Goal: Information Seeking & Learning: Learn about a topic

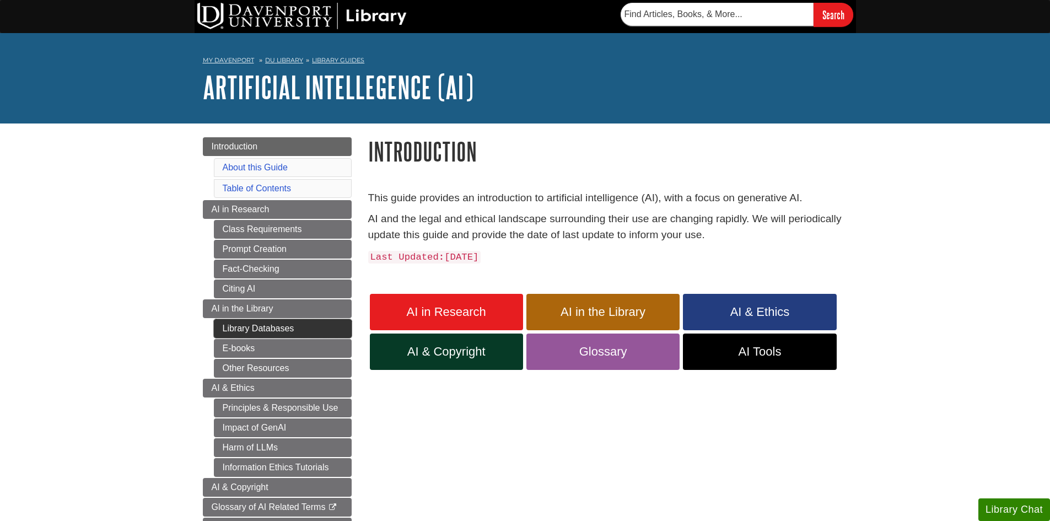
click at [302, 332] on link "Library Databases" at bounding box center [283, 328] width 138 height 19
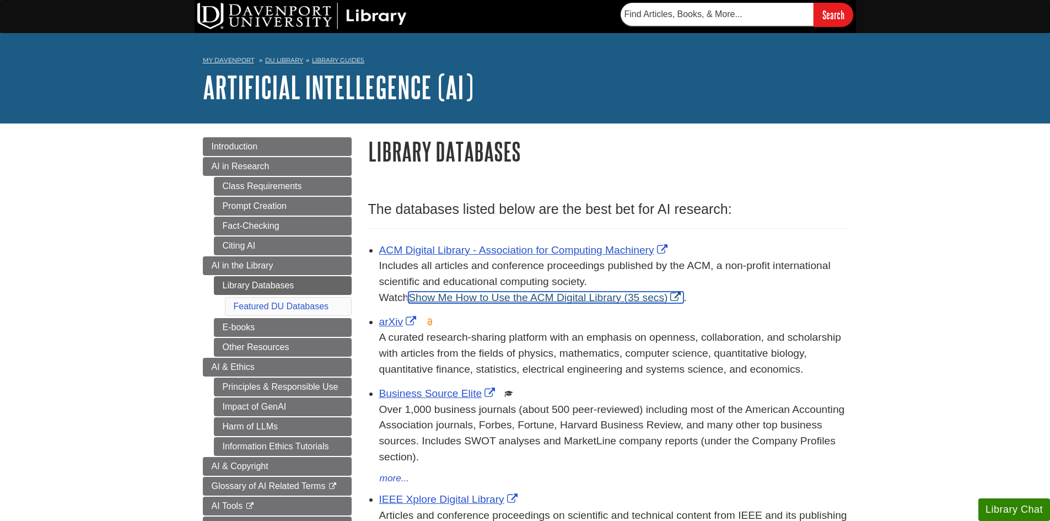
click at [571, 299] on link "Show Me How to Use the ACM Digital Library (35 secs)" at bounding box center [546, 298] width 275 height 12
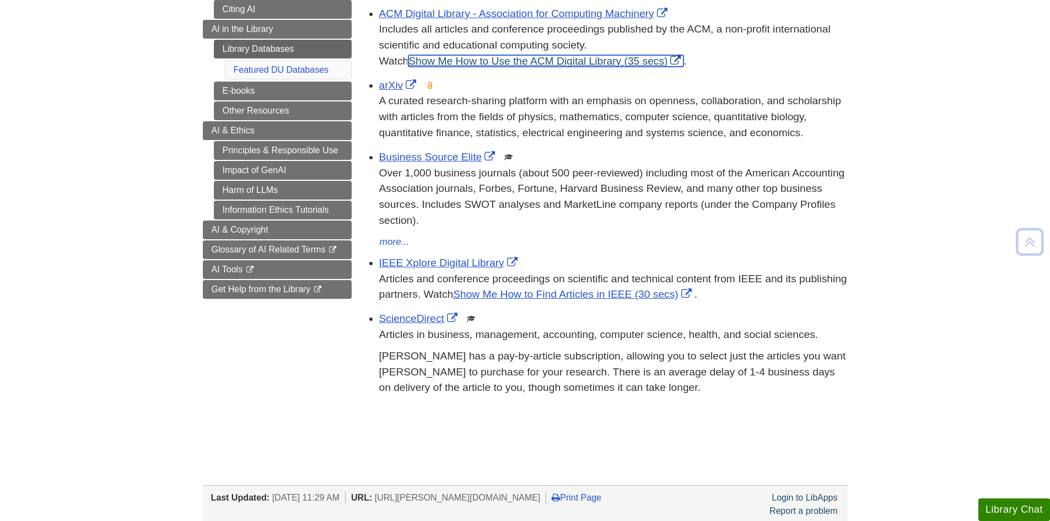
scroll to position [292, 0]
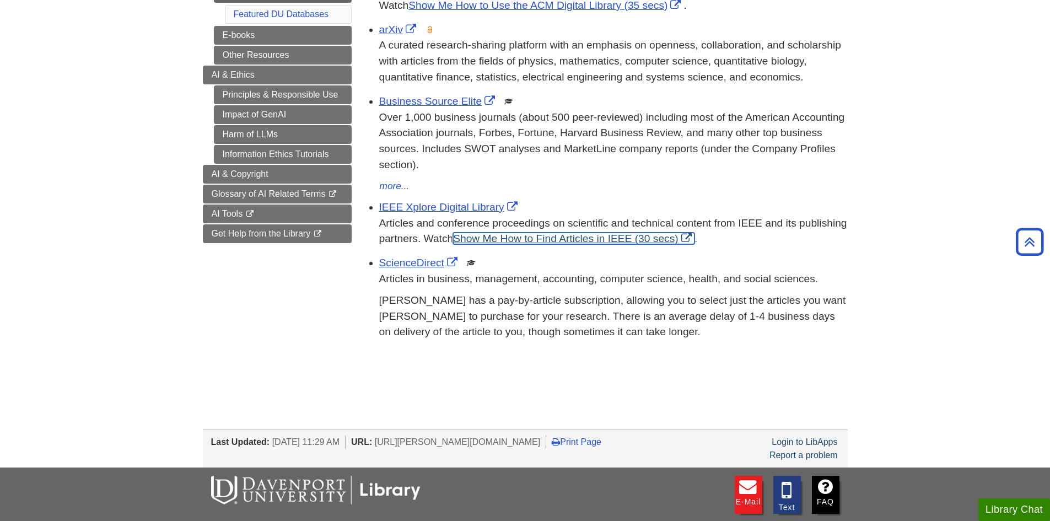
click at [514, 239] on link "Show Me How to Find Articles in IEEE (30 secs)" at bounding box center [573, 239] width 241 height 12
click at [413, 263] on link "ScienceDirect" at bounding box center [419, 263] width 81 height 12
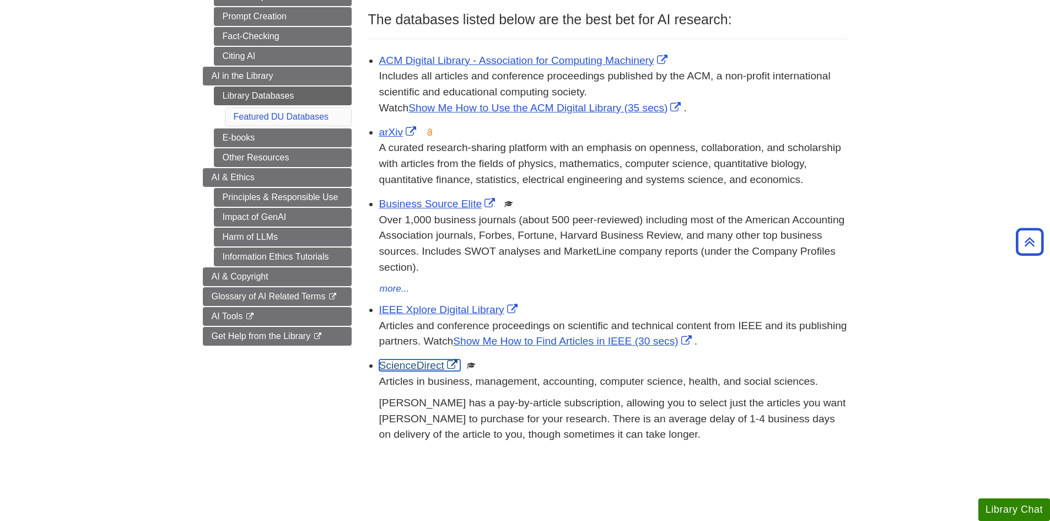
scroll to position [189, 0]
click at [239, 138] on link "E-books" at bounding box center [283, 139] width 138 height 19
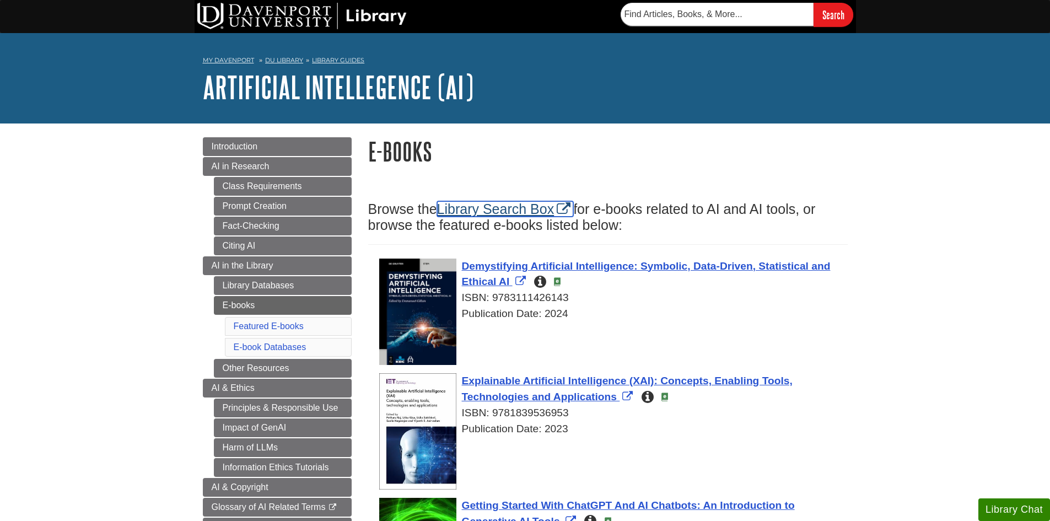
click at [484, 208] on link "Library Search Box" at bounding box center [505, 208] width 137 height 15
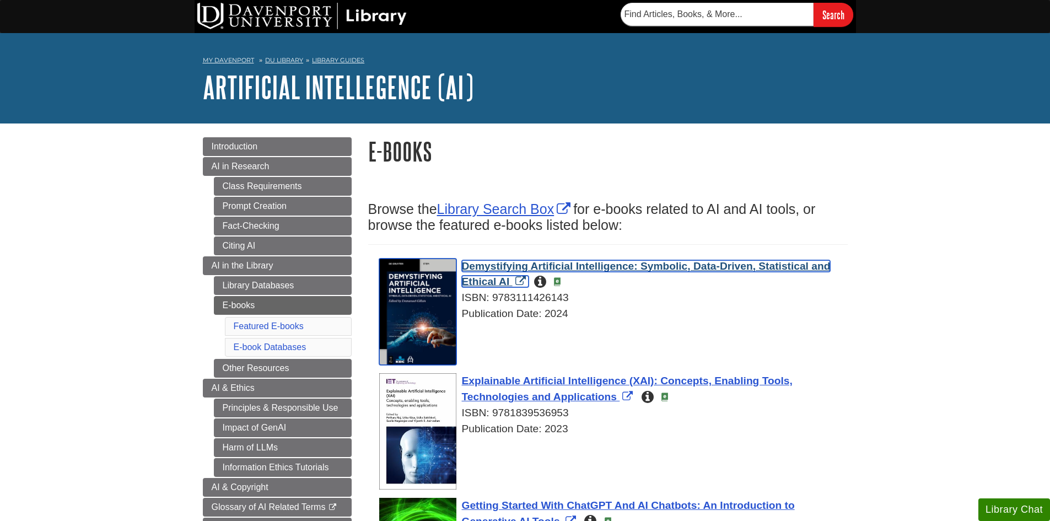
click at [695, 266] on span "Demystifying Artificial Intelligence: Symbolic, Data-Driven, Statistical and Et…" at bounding box center [646, 274] width 369 height 28
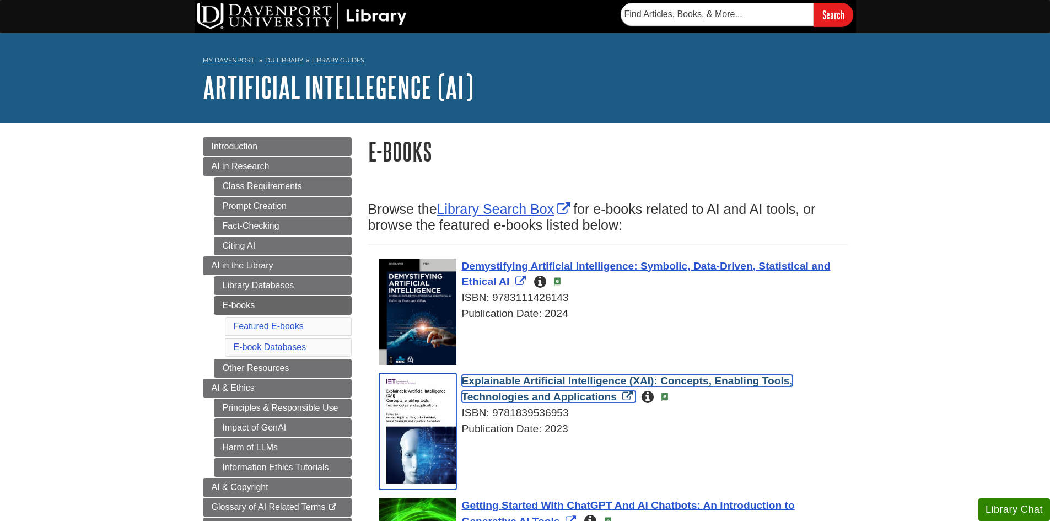
click at [568, 383] on span "Explainable Artificial Intelligence (XAI): Concepts, Enabling Tools, Technologi…" at bounding box center [627, 389] width 331 height 28
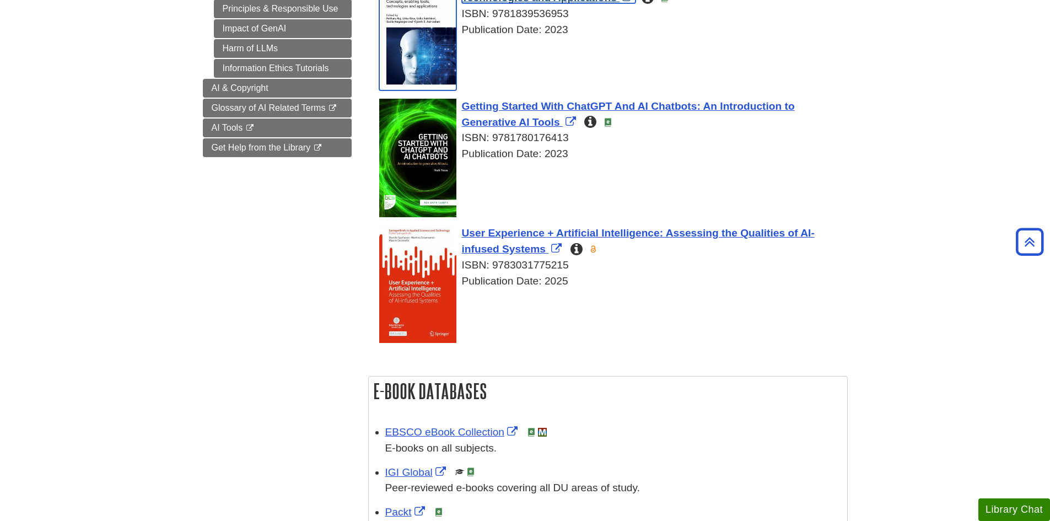
scroll to position [402, 0]
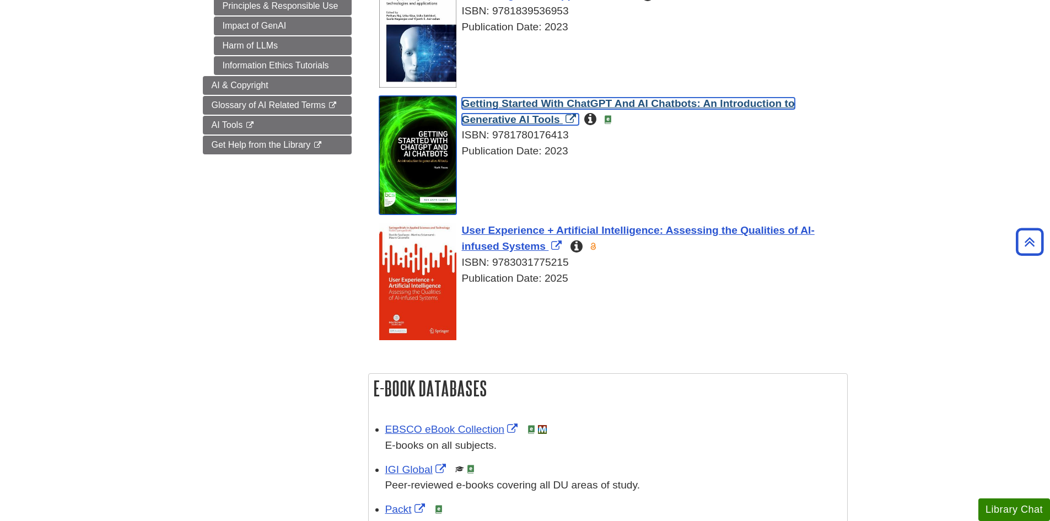
click at [627, 103] on span "Getting Started With ChatGPT And AI Chatbots: An Introduction to Generative AI …" at bounding box center [628, 112] width 333 height 28
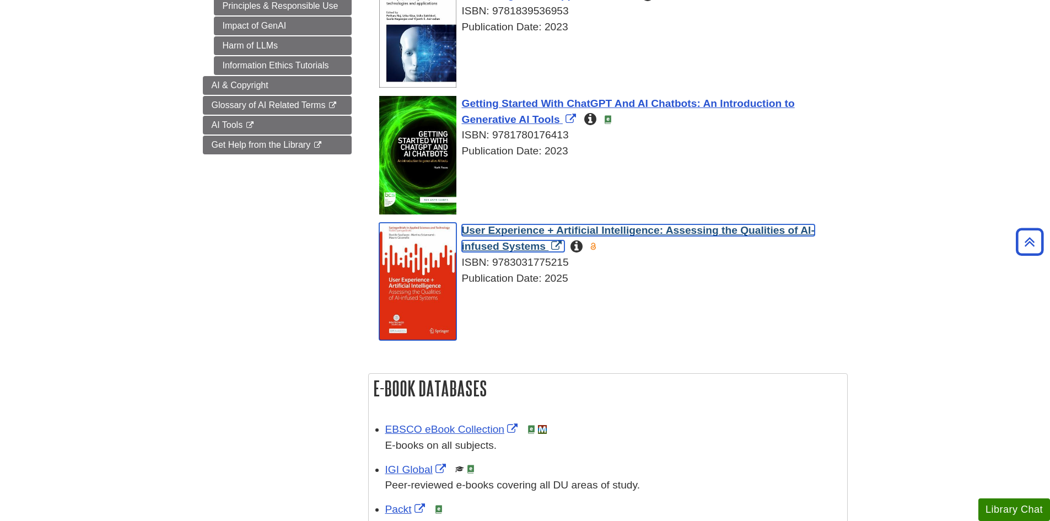
click at [635, 231] on span "User Experience + Artificial Intelligence: Assessing the Qualities of AI-infuse…" at bounding box center [638, 238] width 353 height 28
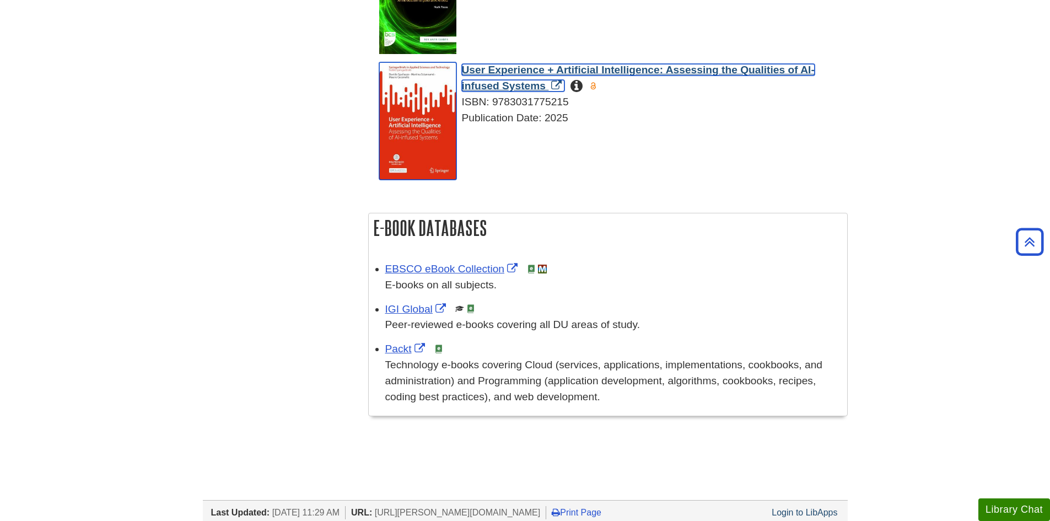
scroll to position [607, 0]
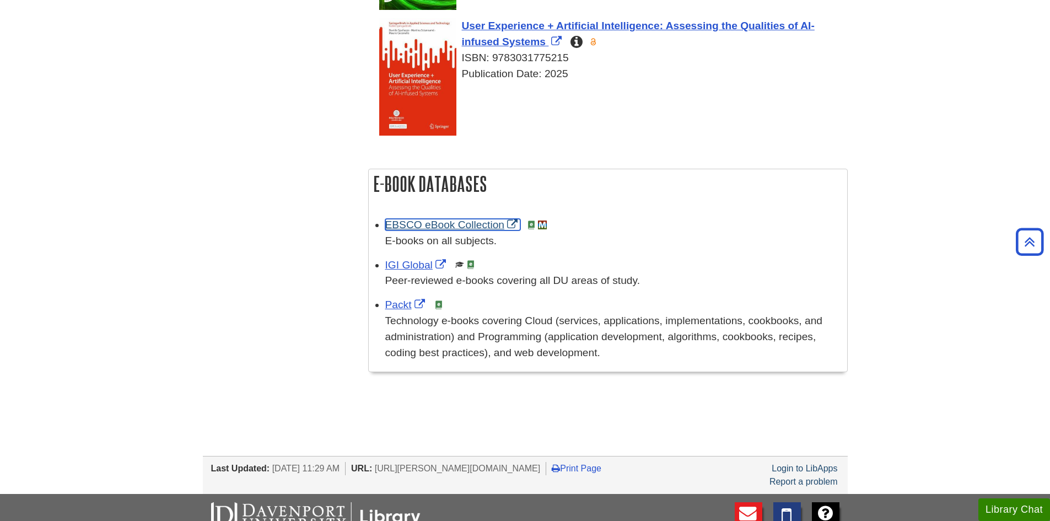
click at [473, 223] on link "EBSCO eBook Collection" at bounding box center [453, 225] width 136 height 12
click at [416, 264] on link "IGI Global" at bounding box center [416, 265] width 63 height 12
click at [392, 303] on link "Packt" at bounding box center [406, 305] width 42 height 12
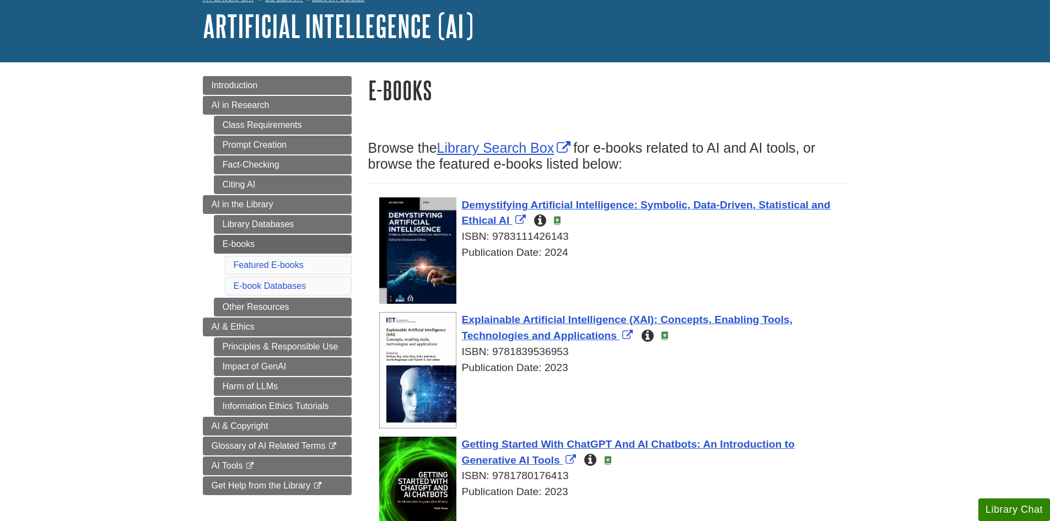
scroll to position [60, 0]
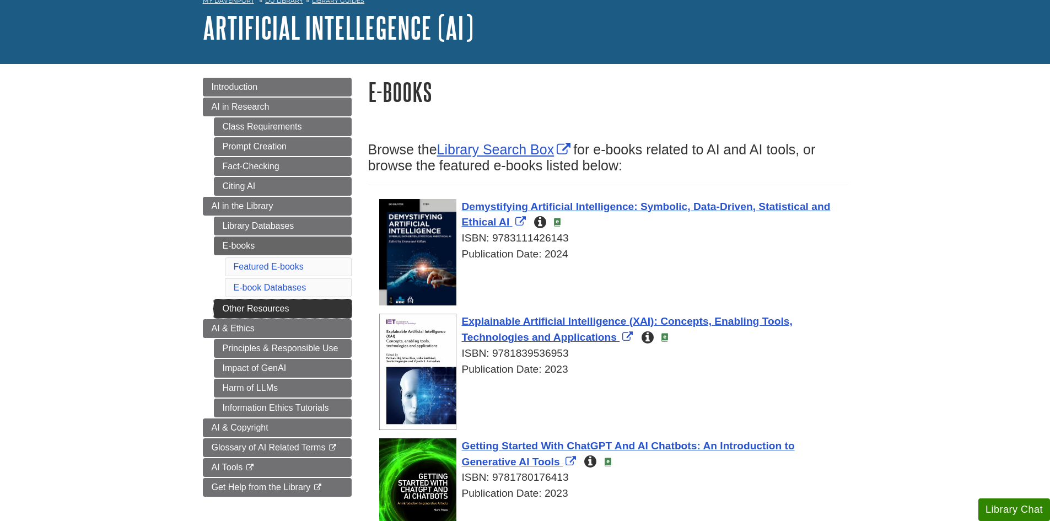
click at [272, 304] on link "Other Resources" at bounding box center [283, 308] width 138 height 19
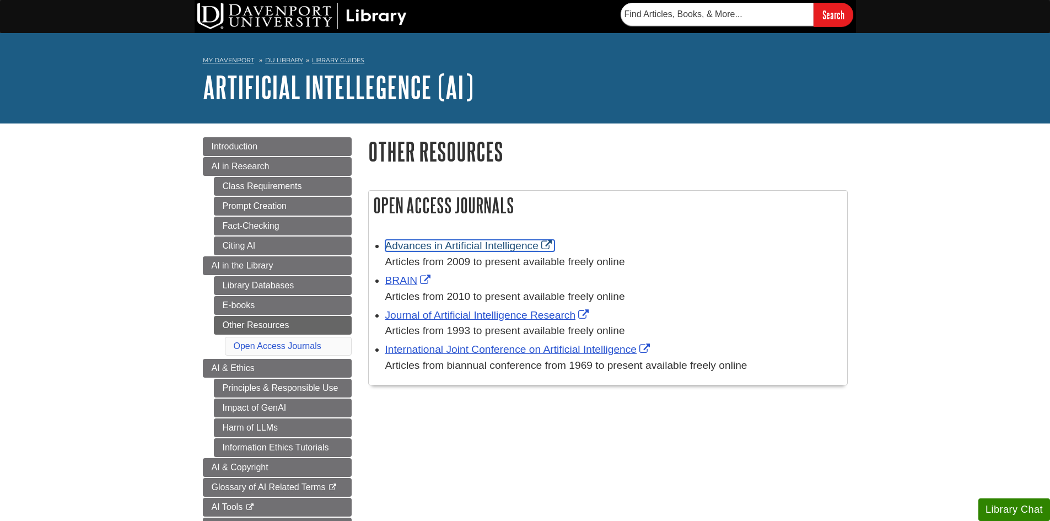
click at [449, 245] on link "Advances in Artificial Intelligence" at bounding box center [469, 246] width 169 height 12
click at [398, 281] on link "BRAIN" at bounding box center [409, 281] width 49 height 12
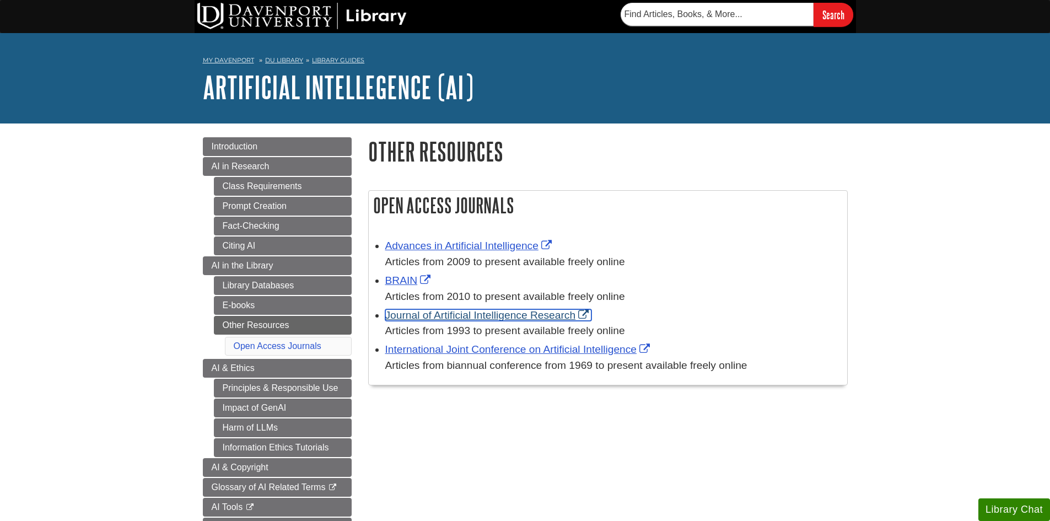
click at [450, 314] on link "Journal of Artificial Intelligence Research" at bounding box center [488, 315] width 207 height 12
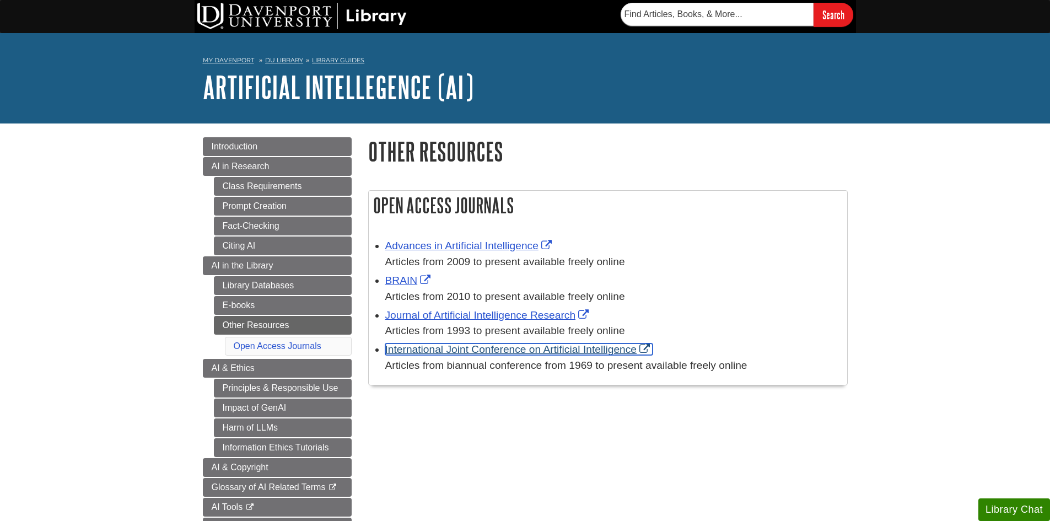
click at [522, 350] on link "International Joint Conference on Artificial Intelligence" at bounding box center [519, 350] width 268 height 12
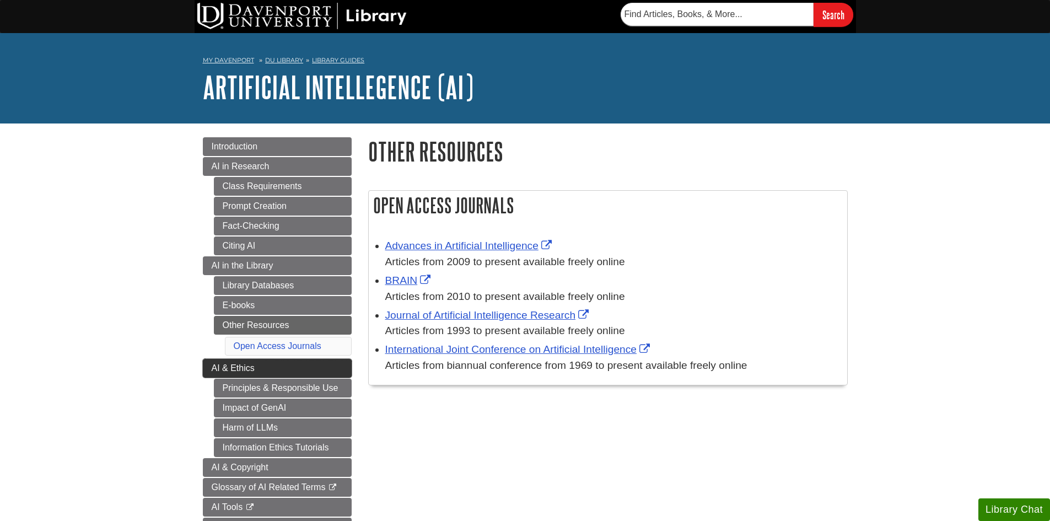
click at [228, 366] on span "AI & Ethics" at bounding box center [233, 367] width 43 height 9
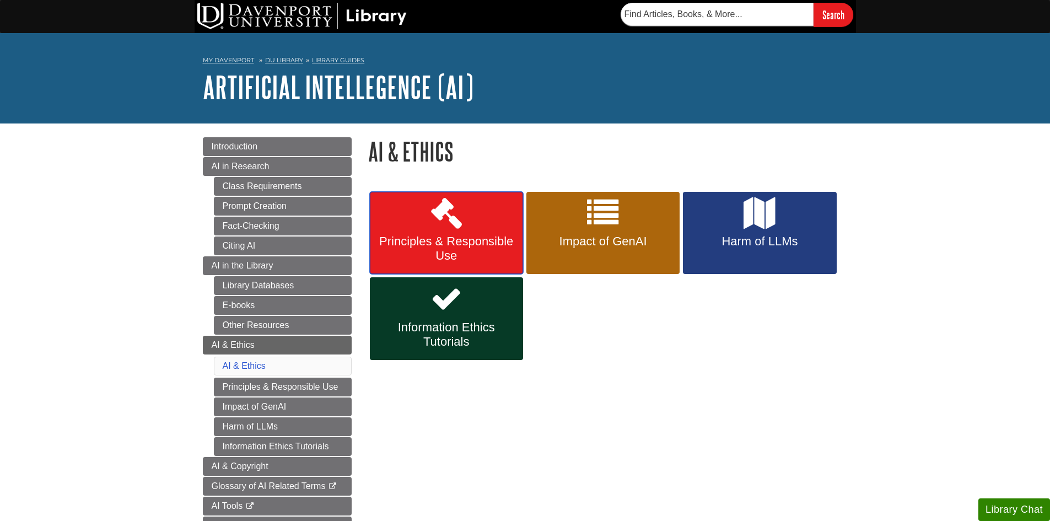
click at [441, 239] on span "Principles & Responsible Use" at bounding box center [446, 248] width 137 height 29
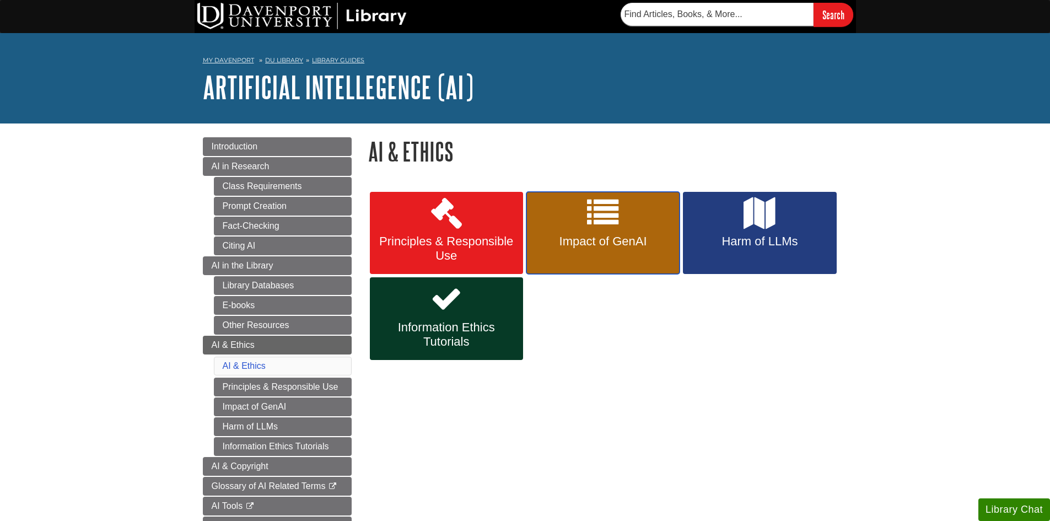
click at [594, 232] on link "Impact of GenAI" at bounding box center [603, 233] width 153 height 83
click at [740, 233] on link "Harm of LLMs" at bounding box center [759, 233] width 153 height 83
click at [471, 316] on link "Information Ethics Tutorials" at bounding box center [446, 318] width 153 height 83
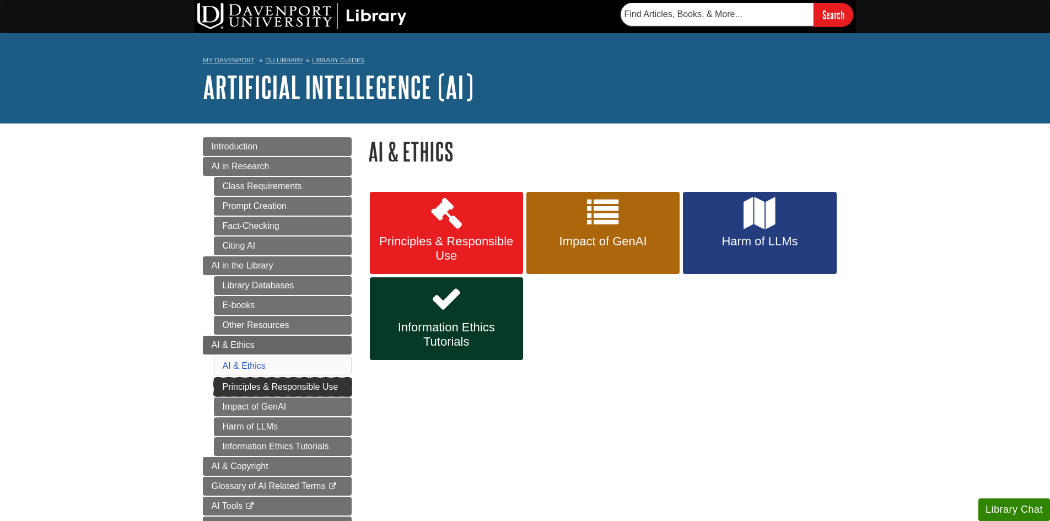
click at [266, 385] on link "Principles & Responsible Use" at bounding box center [283, 387] width 138 height 19
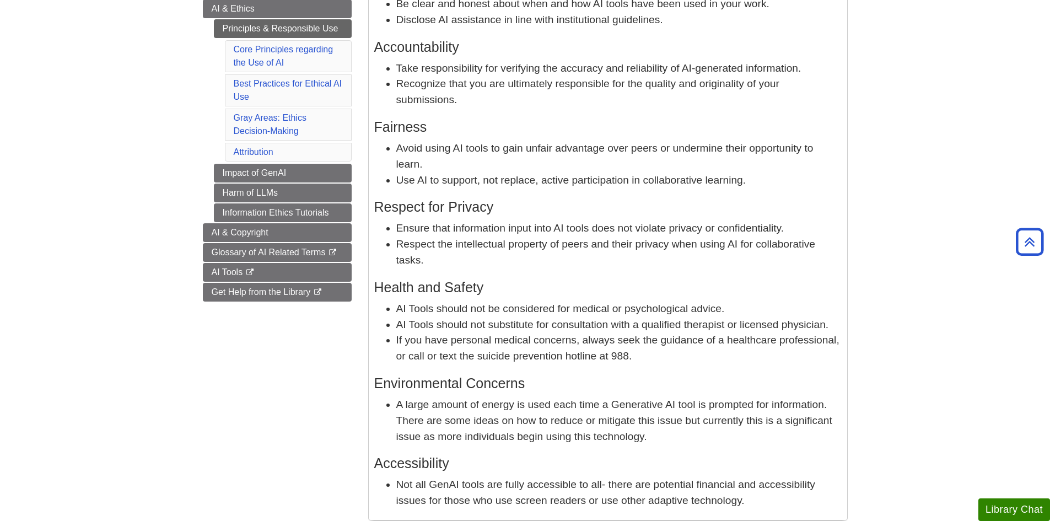
scroll to position [324, 0]
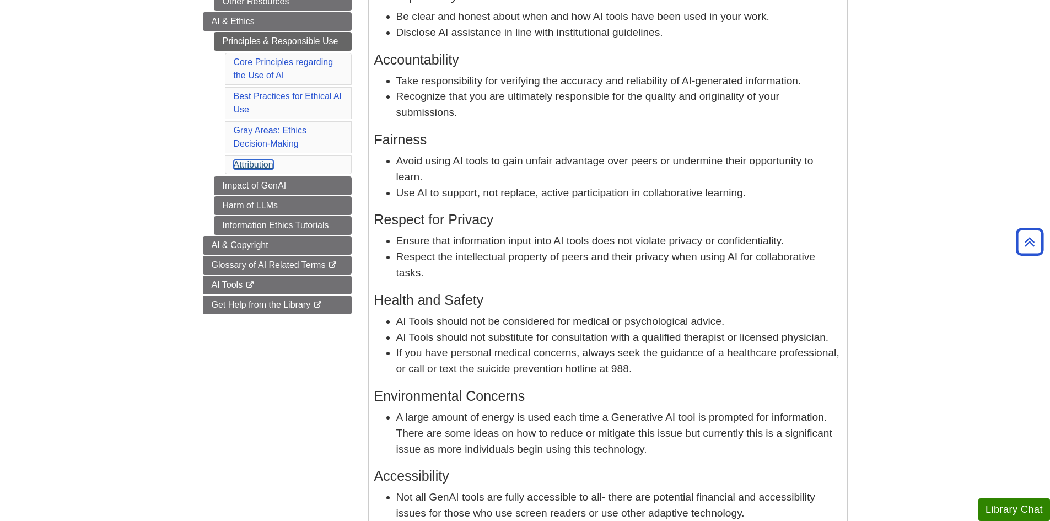
click at [252, 163] on link "Attribution" at bounding box center [254, 164] width 40 height 9
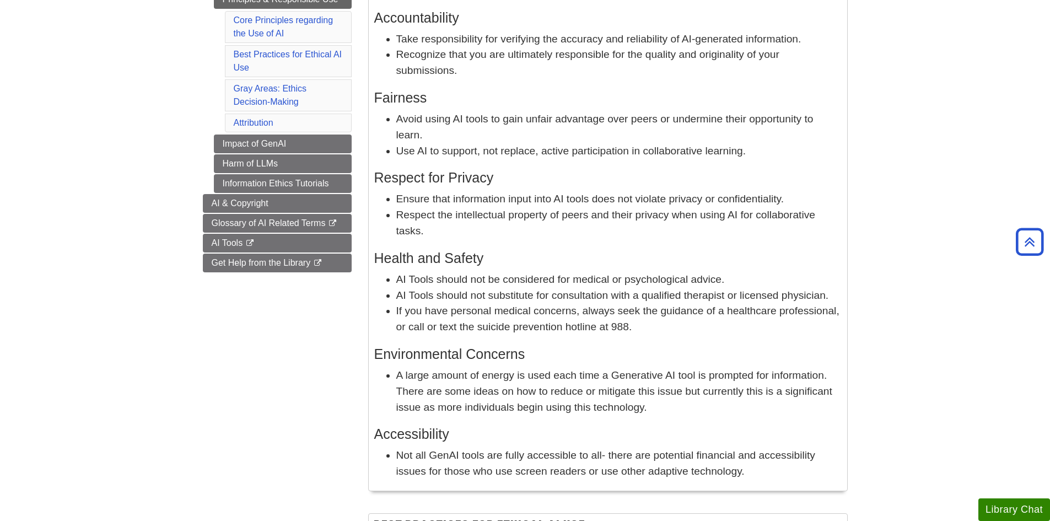
scroll to position [324, 0]
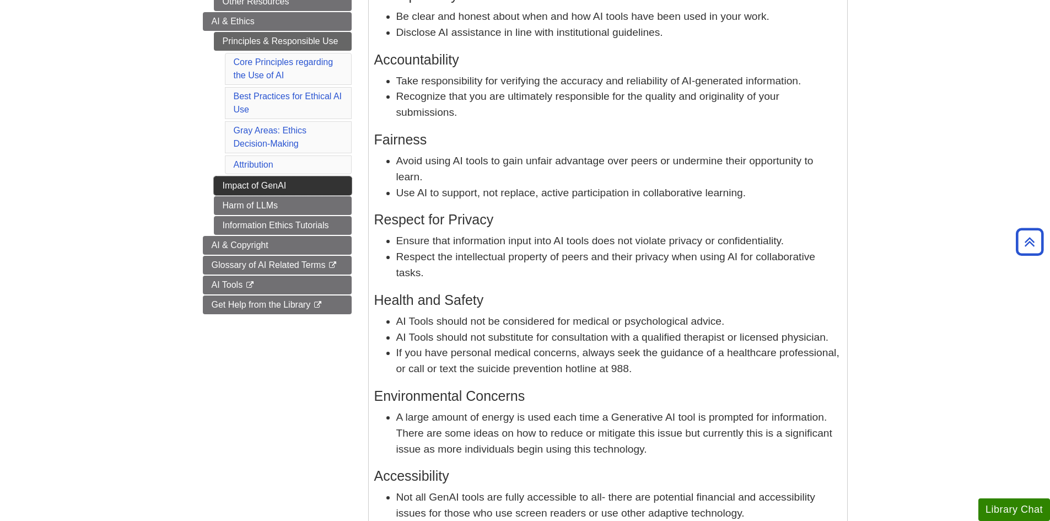
click at [236, 185] on link "Impact of GenAI" at bounding box center [283, 185] width 138 height 19
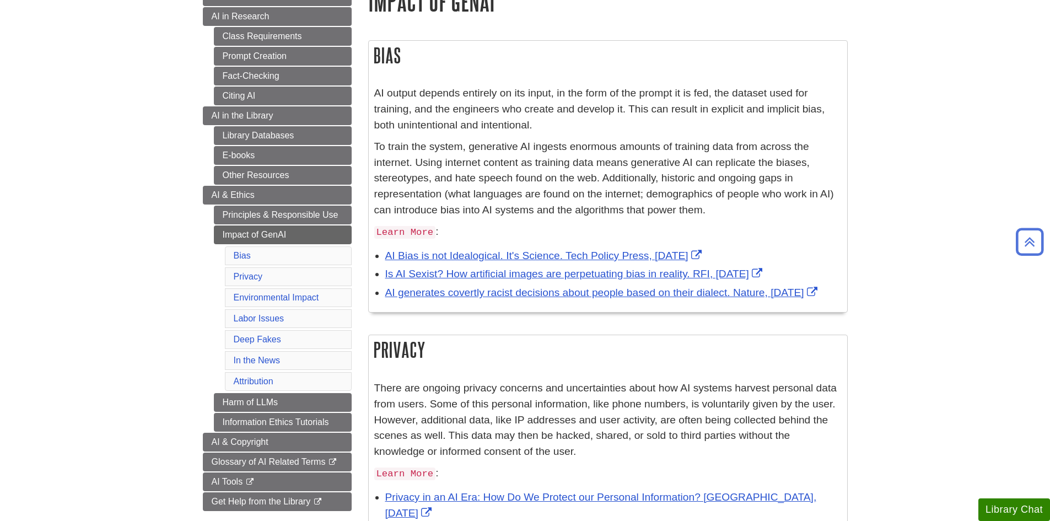
scroll to position [171, 0]
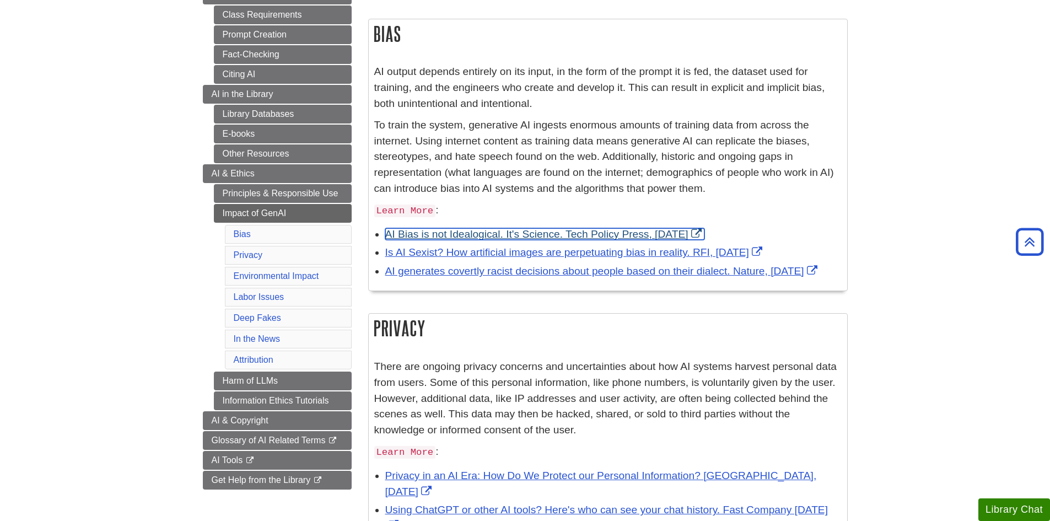
click at [605, 235] on link "AI Bias is not Idealogical. It's Science. Tech Policy Press, April 2025" at bounding box center [544, 234] width 319 height 12
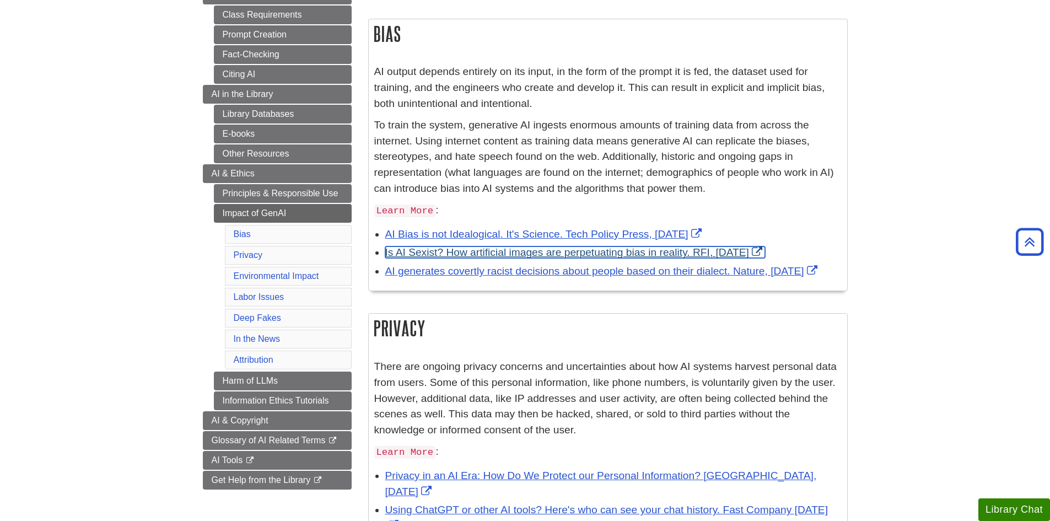
click at [514, 253] on link "Is AI Sexist? How artificial images are perpetuating bias in reality. RFI, Marc…" at bounding box center [575, 252] width 380 height 12
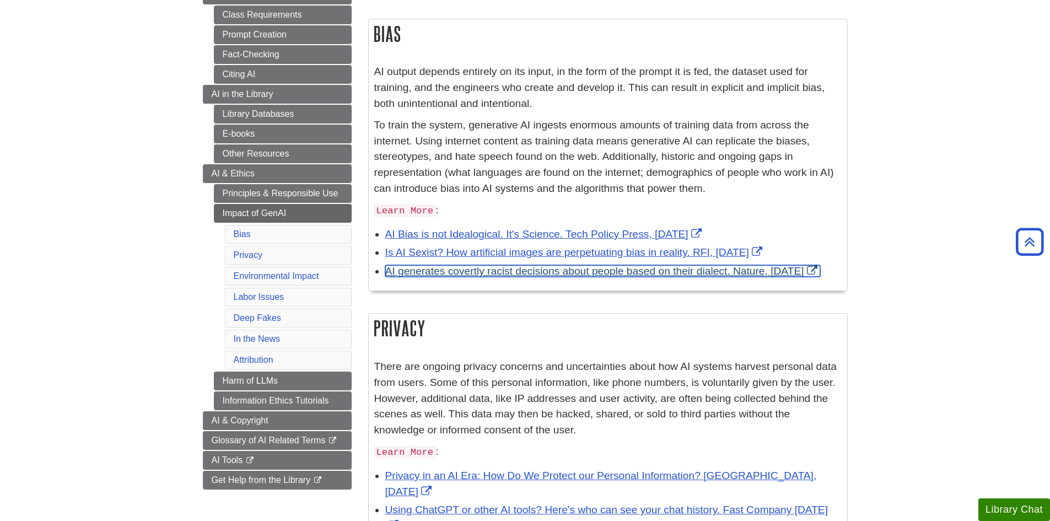
click at [495, 272] on link "AI generates covertly racist decisions about people based on their dialect. Nat…" at bounding box center [602, 271] width 435 height 12
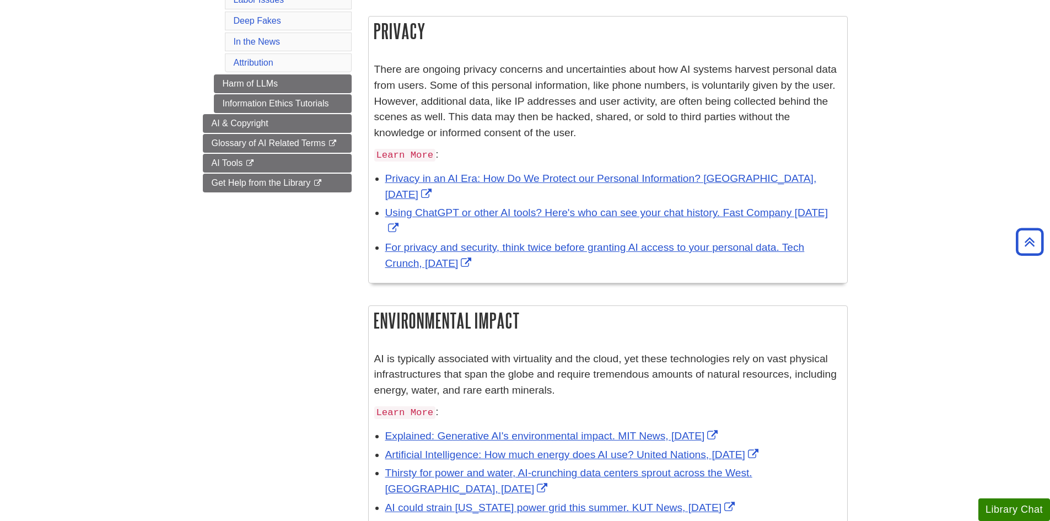
scroll to position [478, 0]
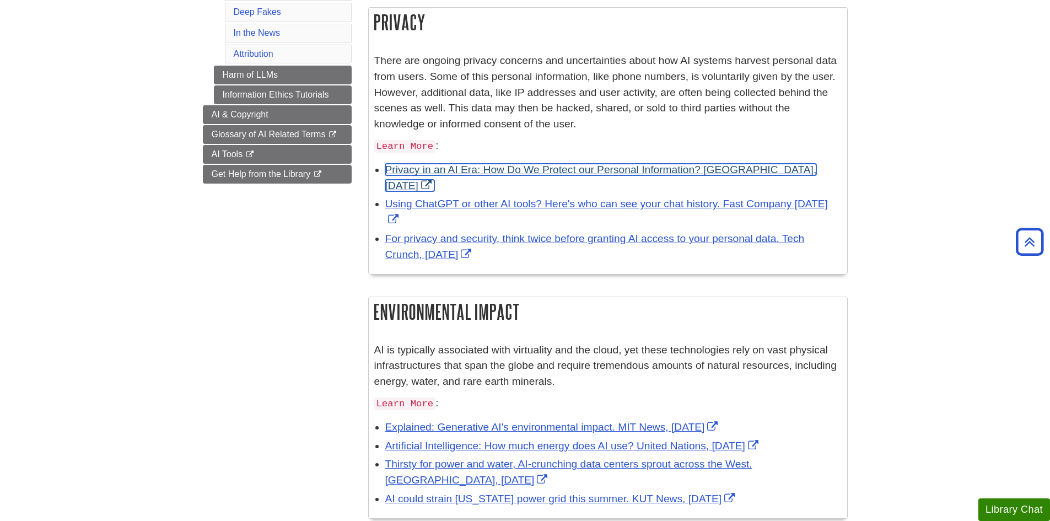
click at [551, 167] on link "Privacy in an AI Era: How Do We Protect our Personal Information? Stanford HAI,…" at bounding box center [601, 178] width 432 height 28
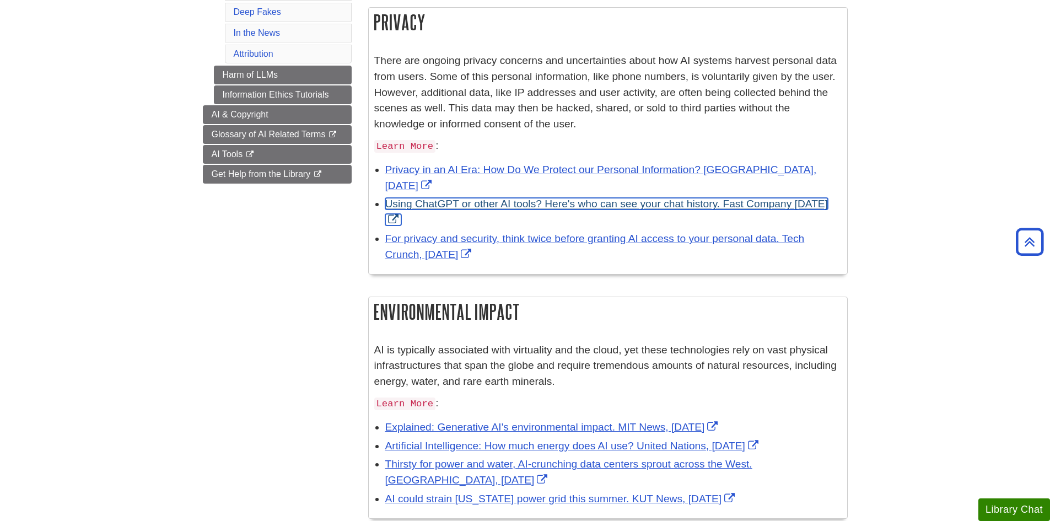
click at [478, 203] on link "Using ChatGPT or other AI tools? Here's who can see your chat history. Fast Com…" at bounding box center [606, 212] width 443 height 28
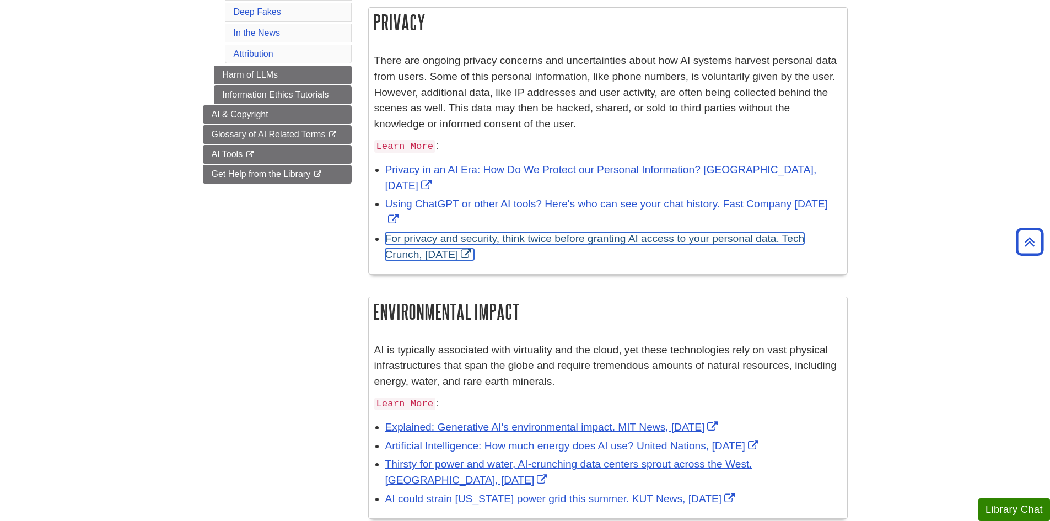
click at [425, 242] on link "For privacy and security, think twice before granting AI access to your persona…" at bounding box center [595, 247] width 420 height 28
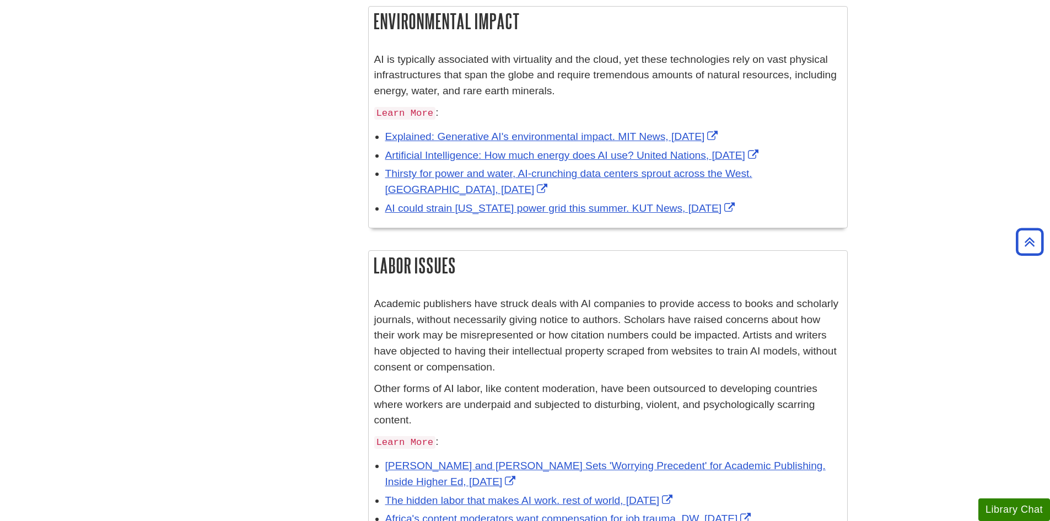
scroll to position [772, 0]
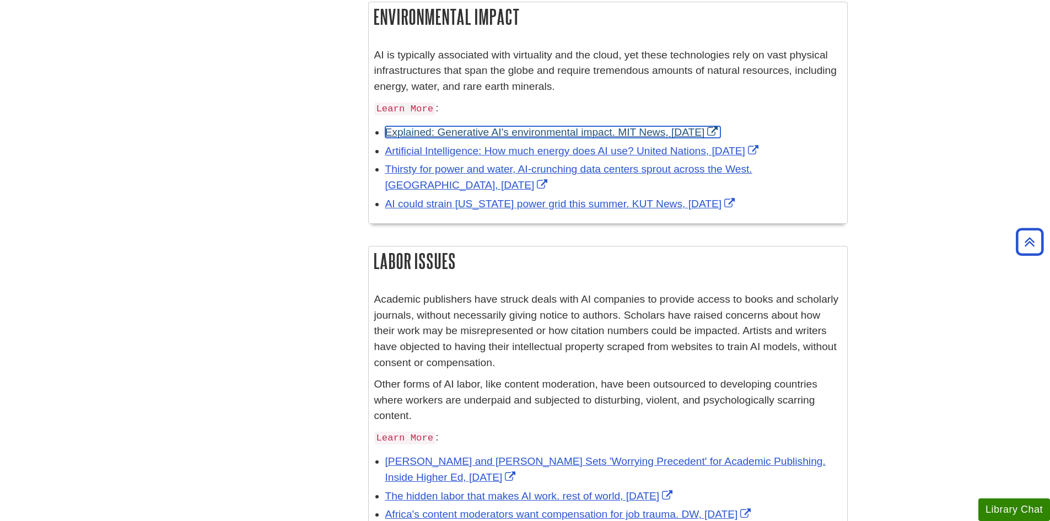
click at [596, 133] on link "Explained: Generative AI's environmental impact. MIT News, Jan 2025" at bounding box center [553, 132] width 336 height 12
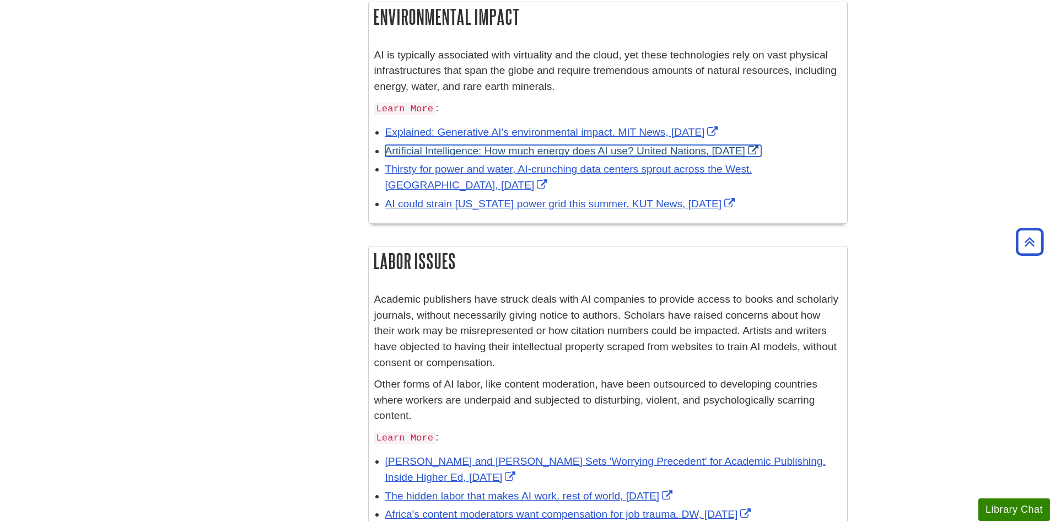
click at [516, 151] on link "Artificial Intelligence: How much energy does AI use? United Nations, July 2025" at bounding box center [573, 151] width 376 height 12
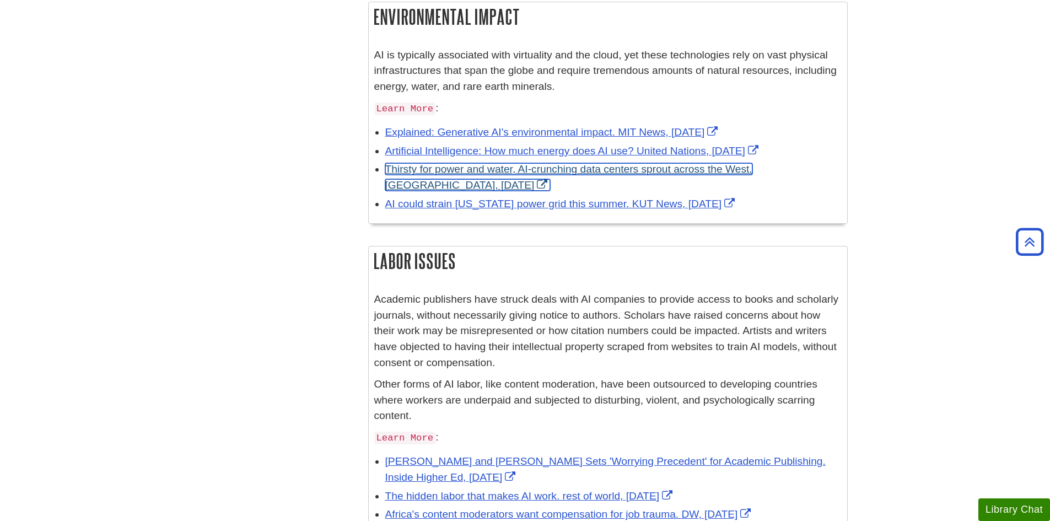
click at [529, 168] on link "Thirsty for power and water, AI-crunching data centers sprout across the West. …" at bounding box center [568, 177] width 367 height 28
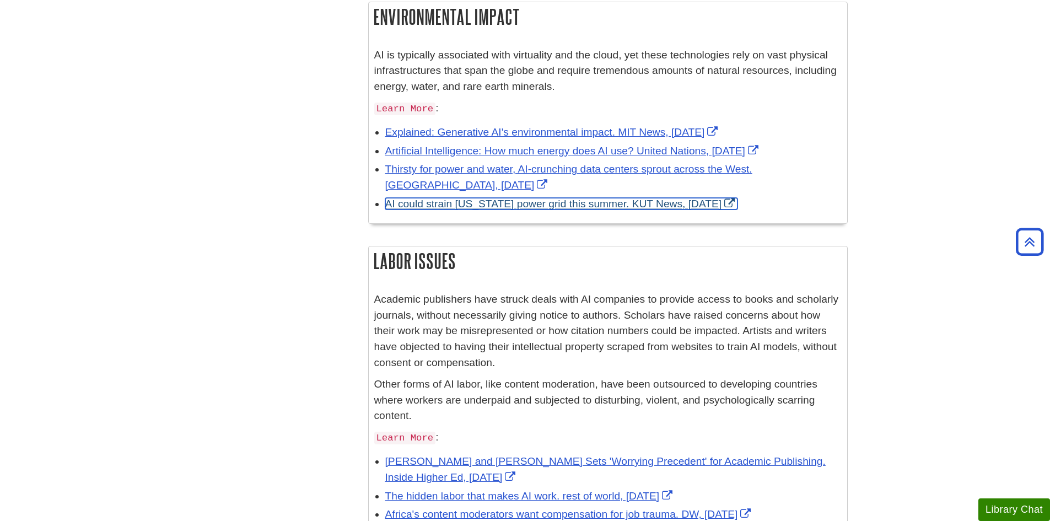
click at [458, 205] on link "AI could strain Texas power grid this summer. KUT News, June 2024" at bounding box center [561, 204] width 353 height 12
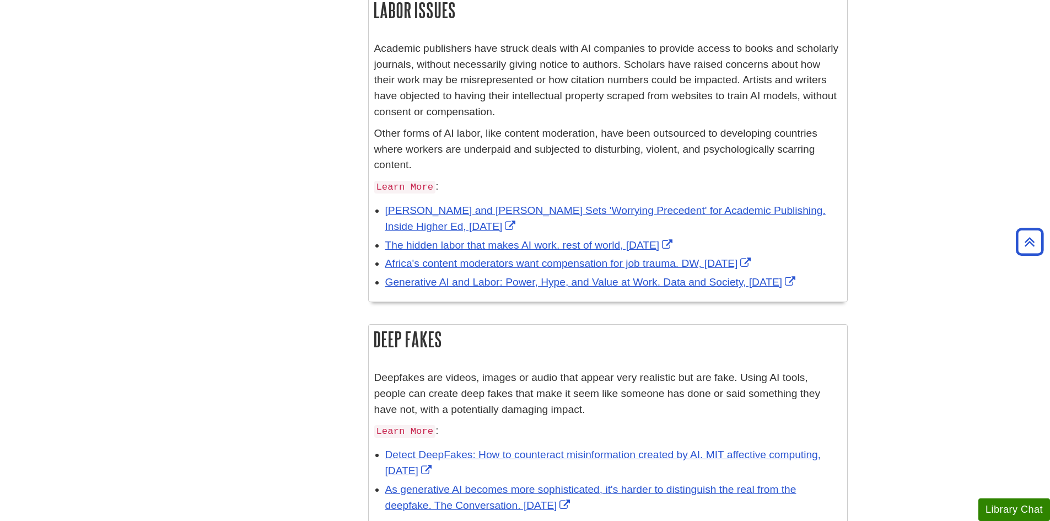
scroll to position [1021, 0]
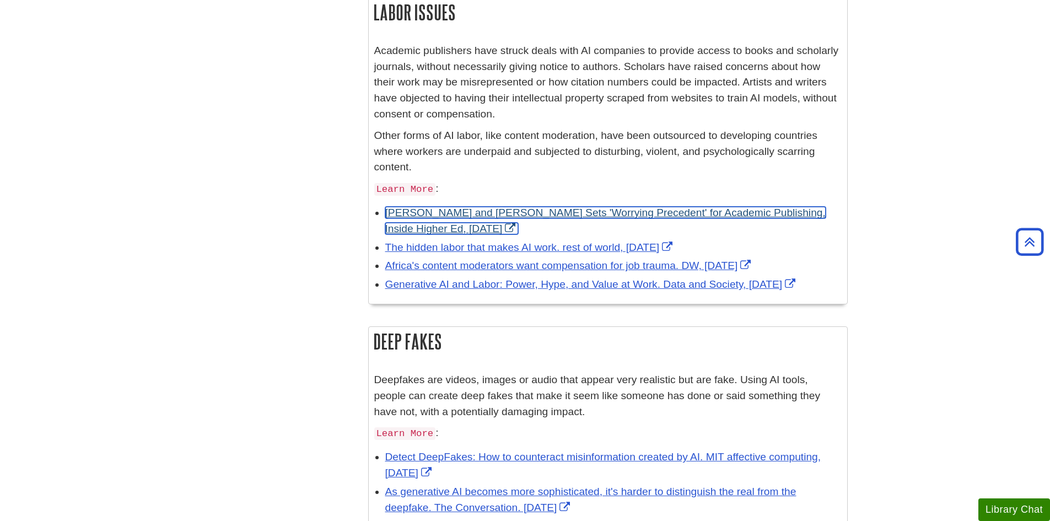
click at [587, 212] on link "Taylor and Francis Deal Sets 'Worrying Precedent' for Academic Publishing. Insi…" at bounding box center [605, 221] width 441 height 28
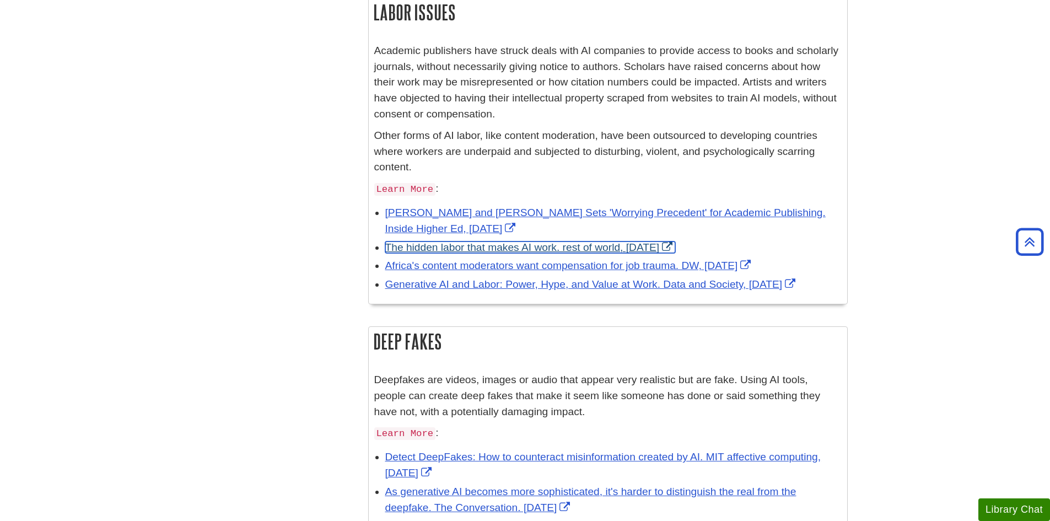
click at [493, 245] on link "The hidden labor that makes AI work. rest of world, July 2025" at bounding box center [530, 248] width 291 height 12
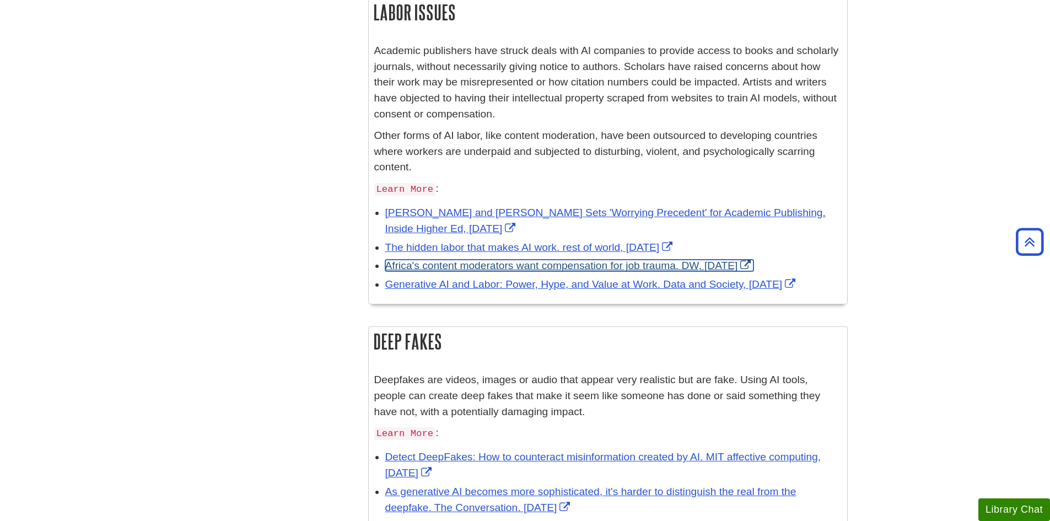
click at [568, 265] on link "Africa's content moderators want compensation for job trauma. DW, May 2025" at bounding box center [569, 266] width 369 height 12
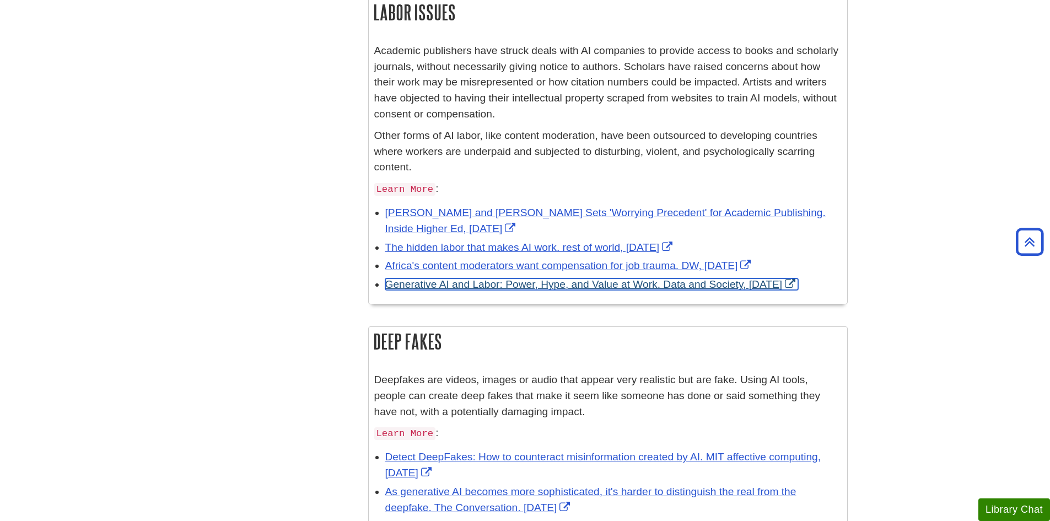
click at [570, 283] on link "Generative AI and Labor: Power, Hype, and Value at Work. Data and Society, Dec …" at bounding box center [592, 284] width 414 height 12
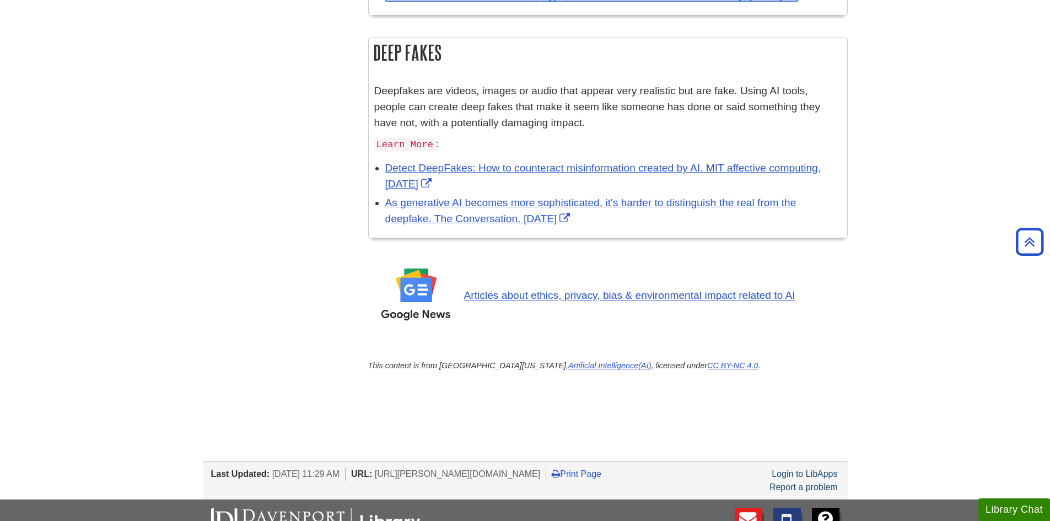
scroll to position [1317, 0]
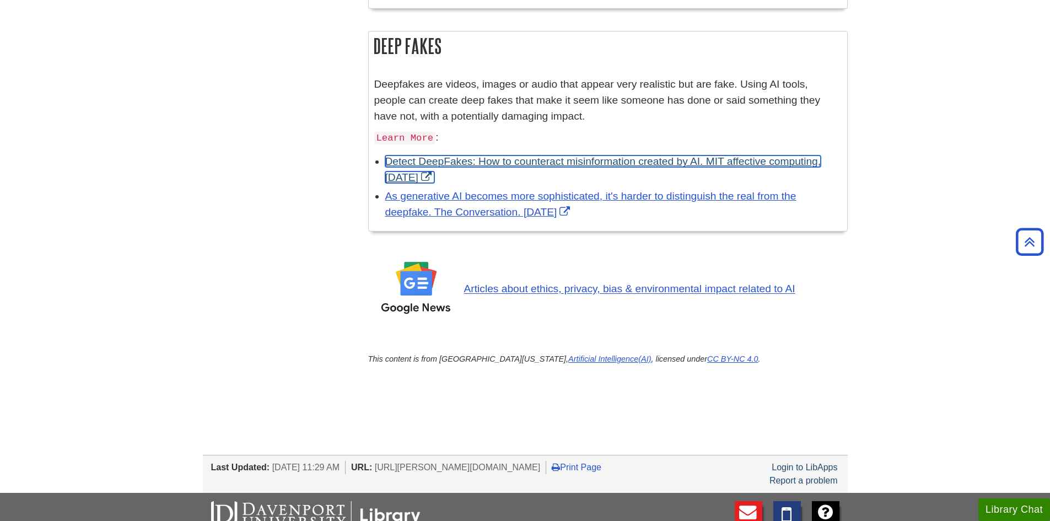
click at [568, 162] on link "Detect DeepFakes: How to counteract misinformation created by AI. MIT affective…" at bounding box center [603, 169] width 436 height 28
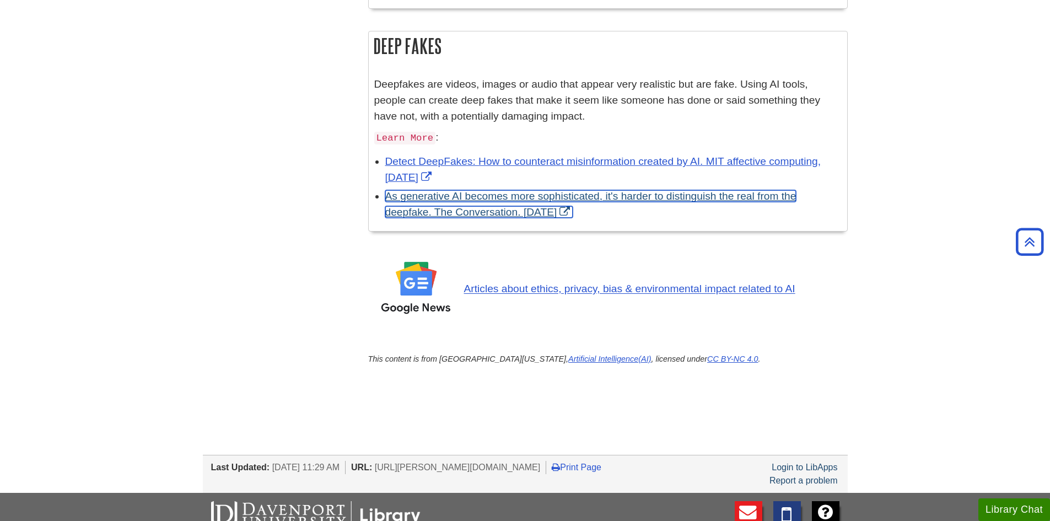
click at [458, 196] on link "As generative AI becomes more sophisticated, it's harder to distinguish the rea…" at bounding box center [590, 204] width 411 height 28
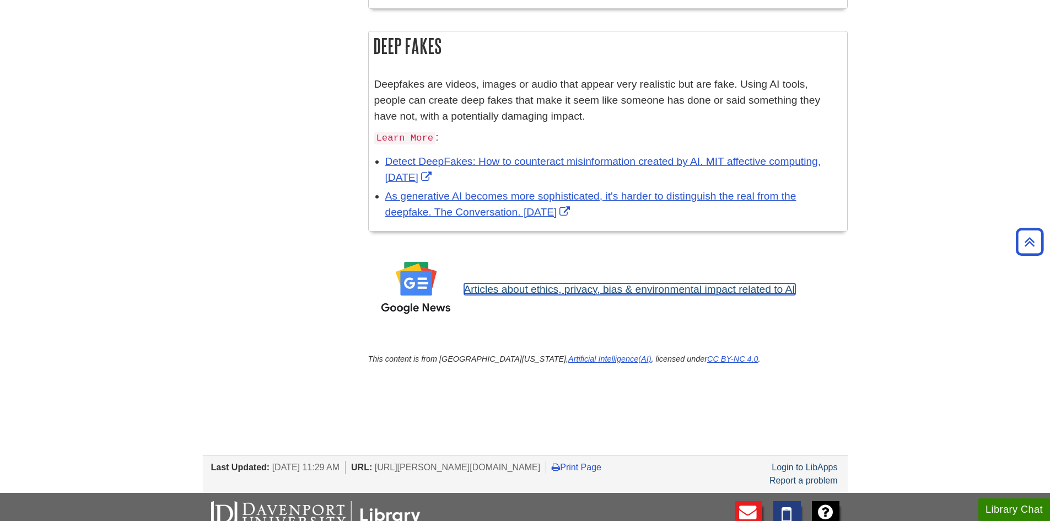
click at [613, 290] on link "Articles about ethics, privacy, bias & environmental impact related to AI" at bounding box center [629, 289] width 331 height 12
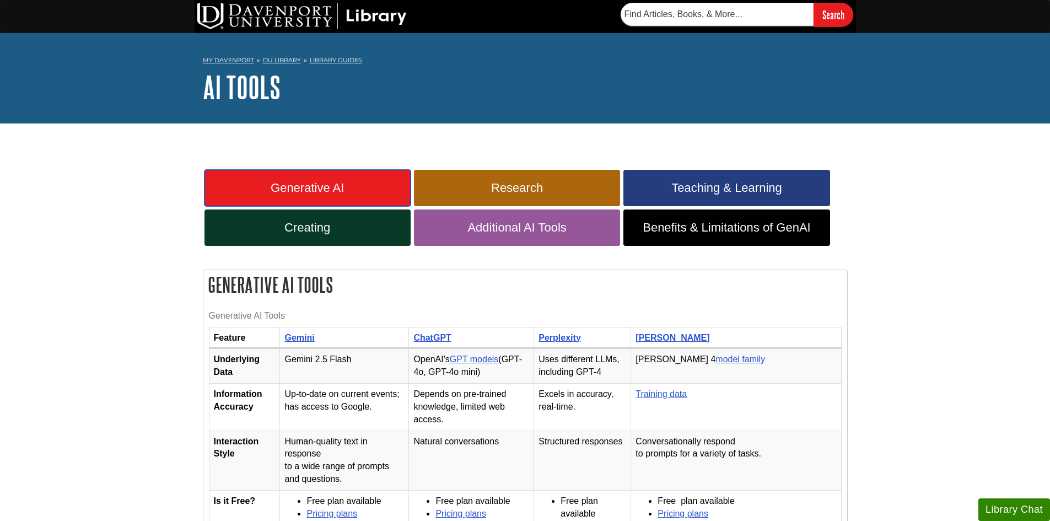
click at [297, 181] on span "Generative AI" at bounding box center [308, 188] width 190 height 14
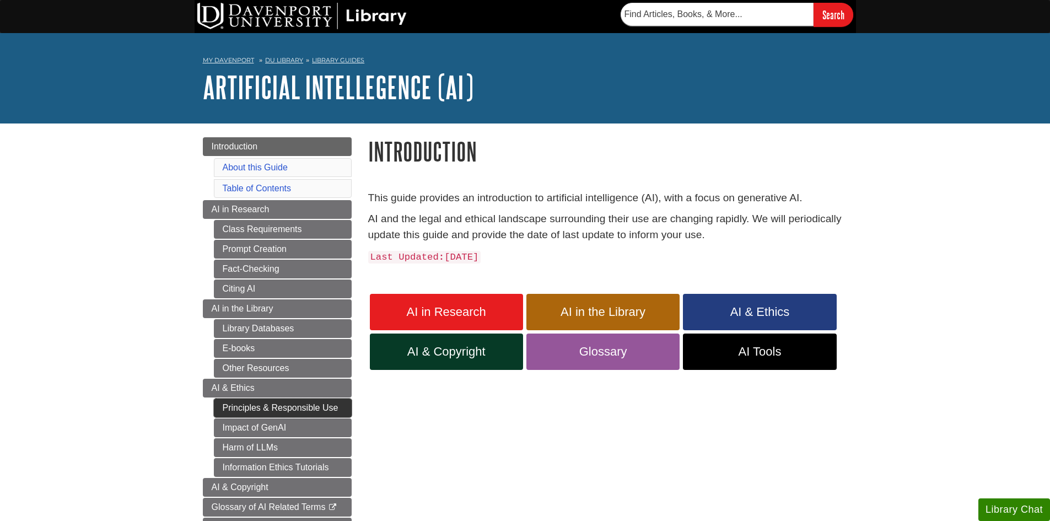
click at [313, 409] on link "Principles & Responsible Use" at bounding box center [283, 408] width 138 height 19
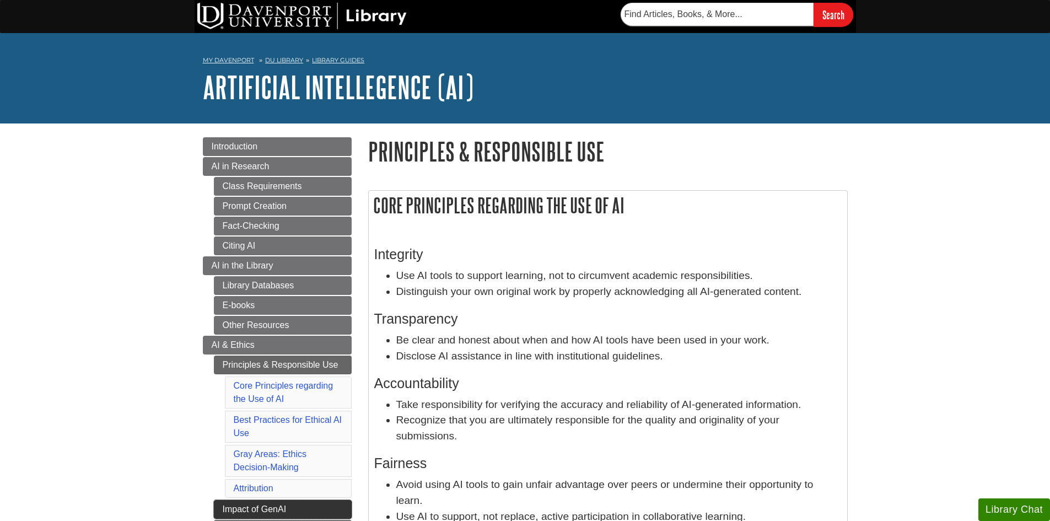
click at [263, 509] on link "Impact of GenAI" at bounding box center [283, 509] width 138 height 19
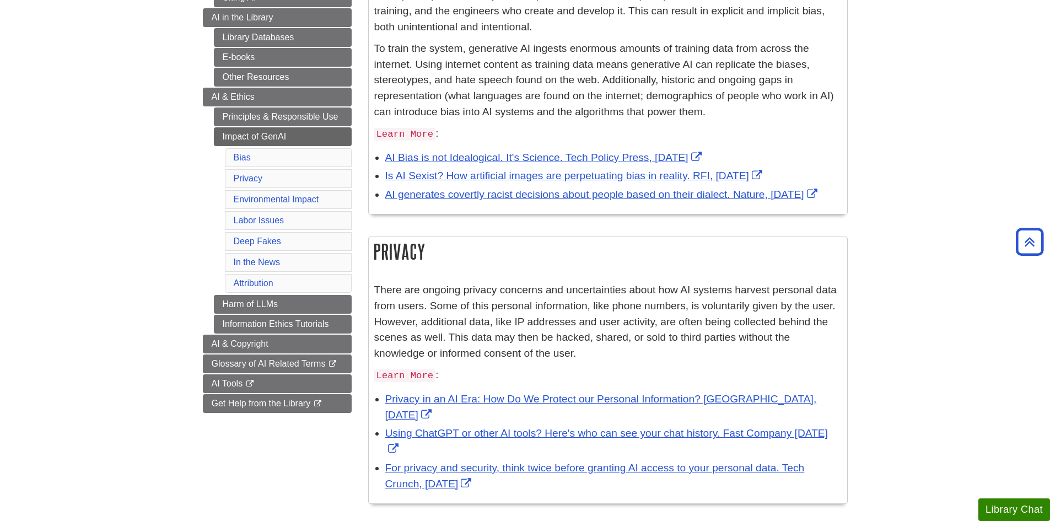
scroll to position [244, 0]
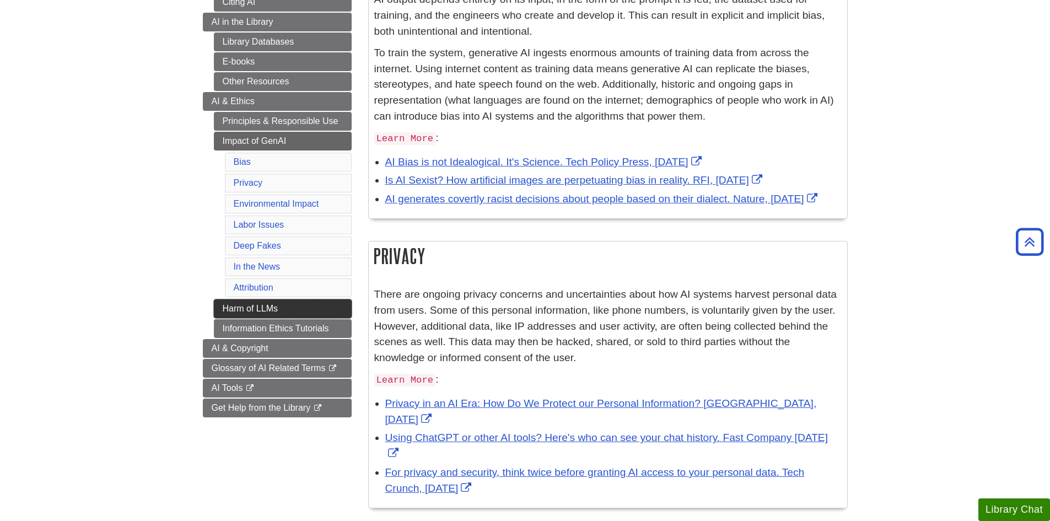
click at [257, 308] on link "Harm of LLMs" at bounding box center [283, 308] width 138 height 19
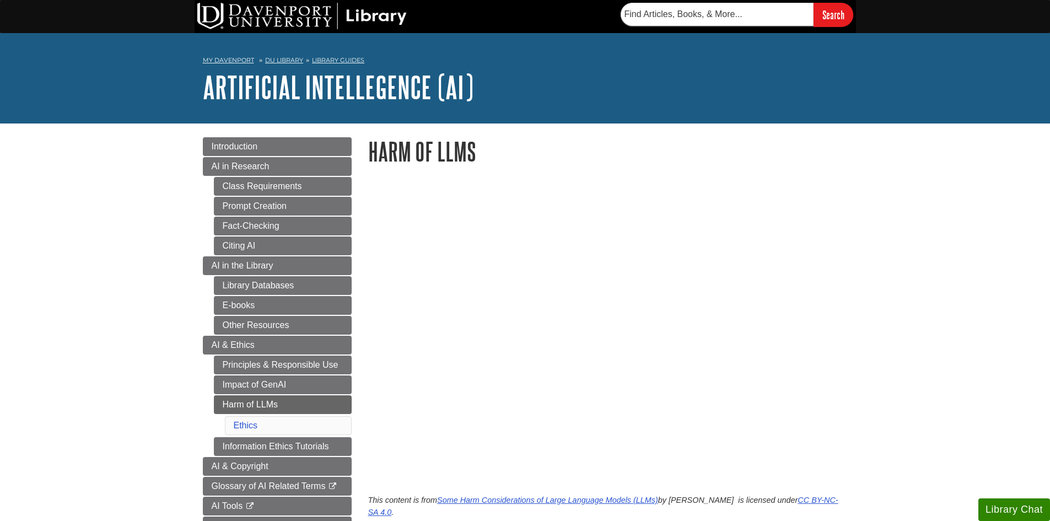
click at [604, 164] on h1 "Harm of LLMs" at bounding box center [608, 151] width 480 height 28
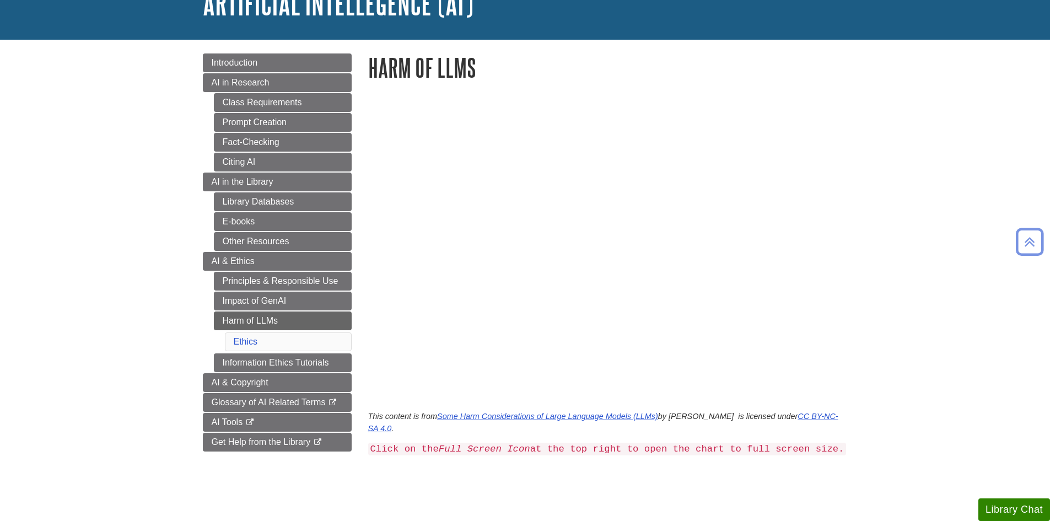
scroll to position [81, 0]
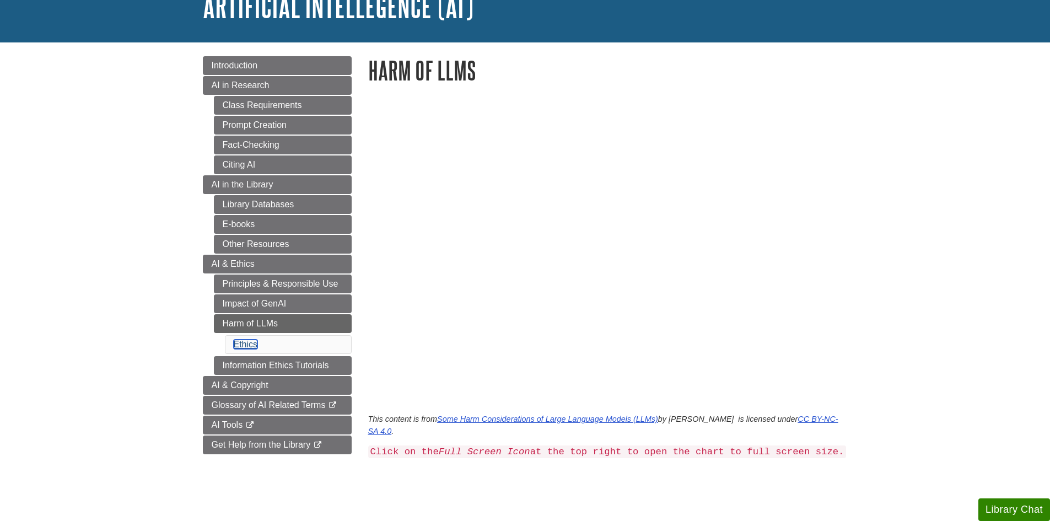
click at [251, 344] on link "Ethics" at bounding box center [246, 344] width 24 height 9
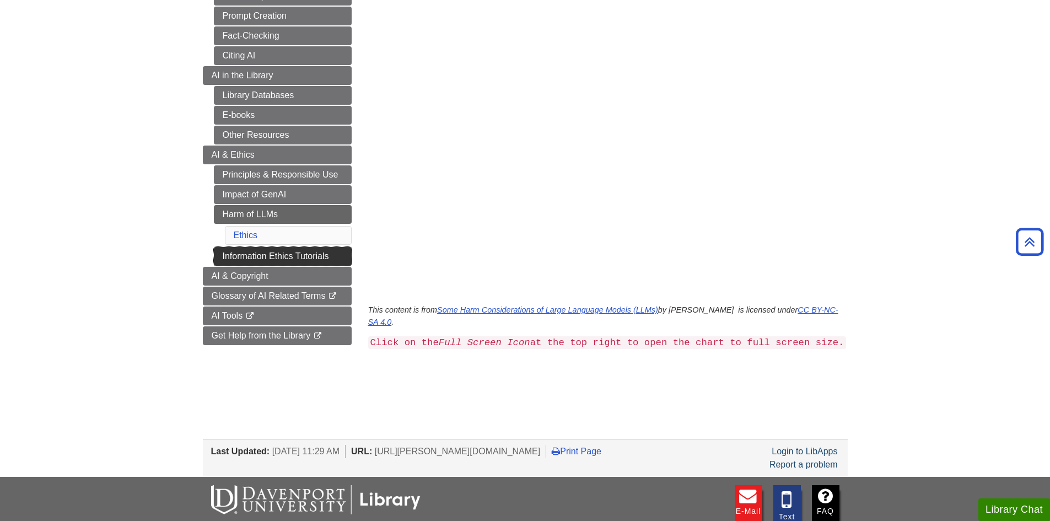
click at [287, 256] on link "Information Ethics Tutorials" at bounding box center [283, 256] width 138 height 19
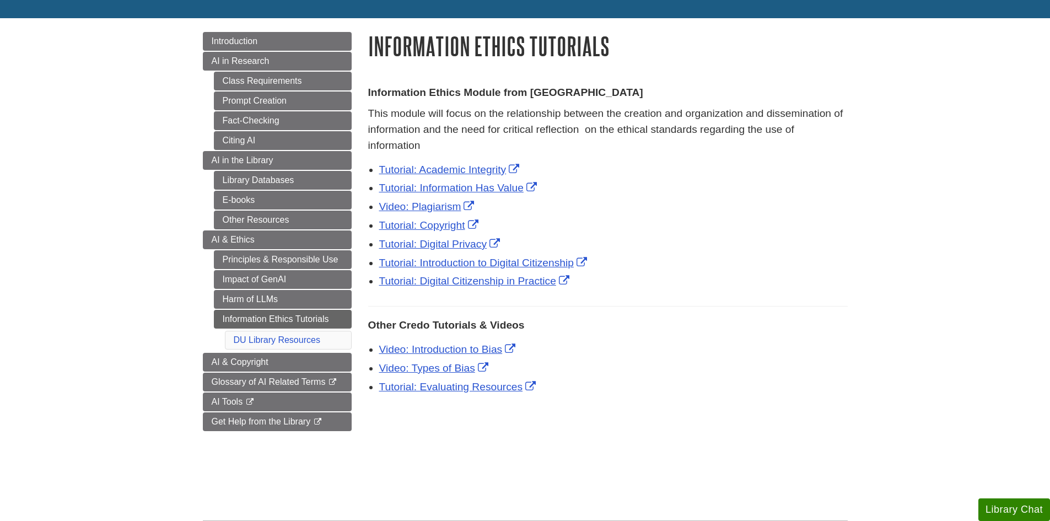
scroll to position [111, 0]
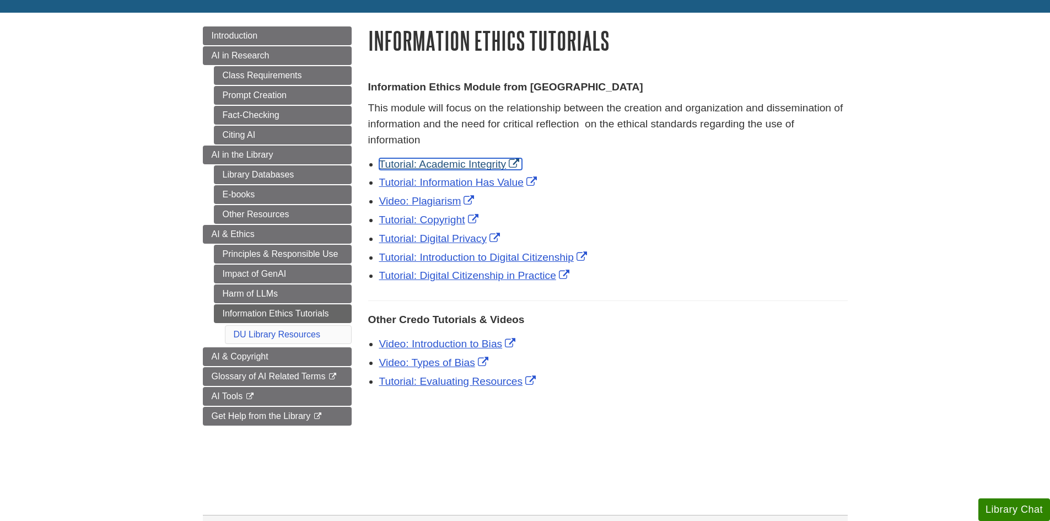
click at [480, 164] on link "Tutorial: Academic Integrity" at bounding box center [450, 164] width 143 height 12
click at [455, 180] on link "Tutorial: Information Has Value" at bounding box center [459, 182] width 160 height 12
click at [443, 198] on link "Video: Plagiarism" at bounding box center [428, 201] width 98 height 12
click at [425, 220] on link "Tutorial: Copyright" at bounding box center [430, 220] width 102 height 12
click at [439, 238] on link "Tutorial: Digital Privacy" at bounding box center [441, 239] width 124 height 12
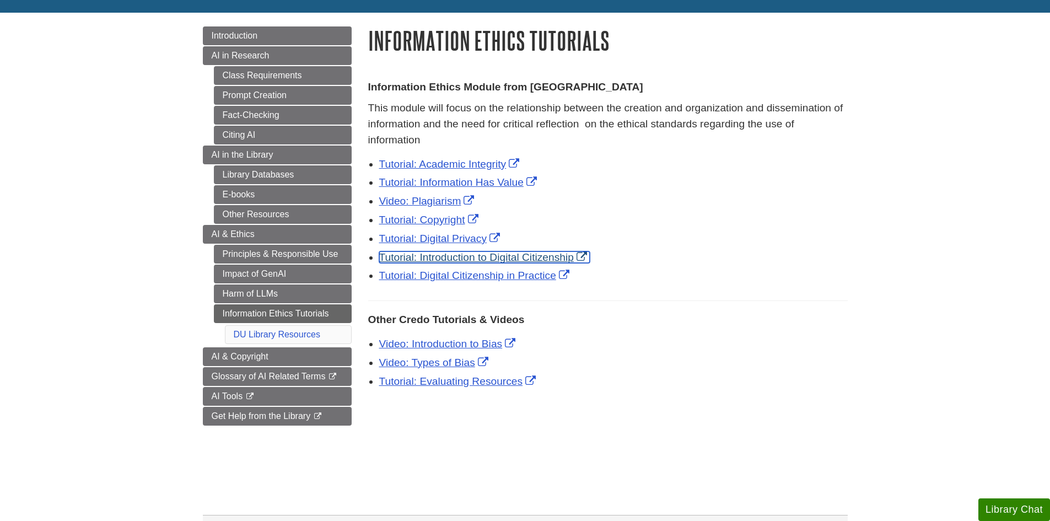
click at [450, 257] on link "Tutorial: Introduction to Digital Citizenship" at bounding box center [484, 257] width 211 height 12
click at [449, 276] on link "Tutorial: Digital Citizenship in Practice" at bounding box center [475, 276] width 193 height 12
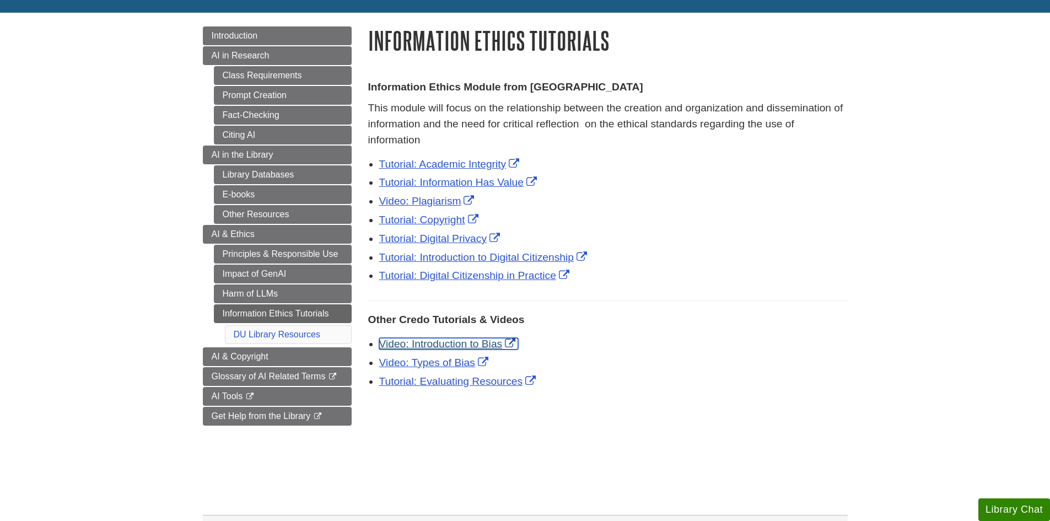
click at [460, 344] on link "Video: Introduction to Bias" at bounding box center [449, 344] width 140 height 12
click at [448, 360] on link "Video: Types of Bias" at bounding box center [435, 363] width 112 height 12
click at [433, 382] on link "Tutorial: Evaluating Resources" at bounding box center [459, 381] width 160 height 12
click at [299, 335] on link "DU Library Resources" at bounding box center [277, 334] width 87 height 9
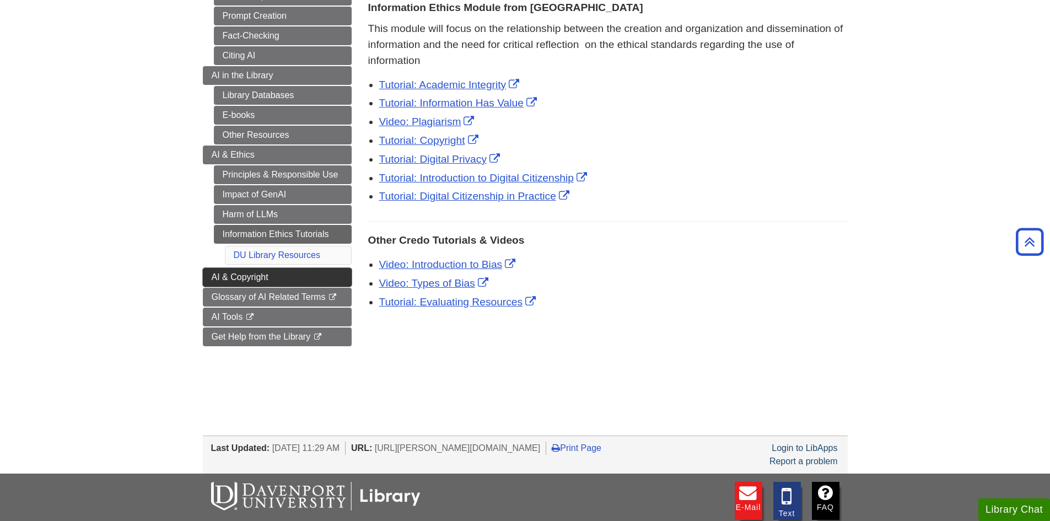
click at [264, 274] on span "AI & Copyright" at bounding box center [240, 276] width 57 height 9
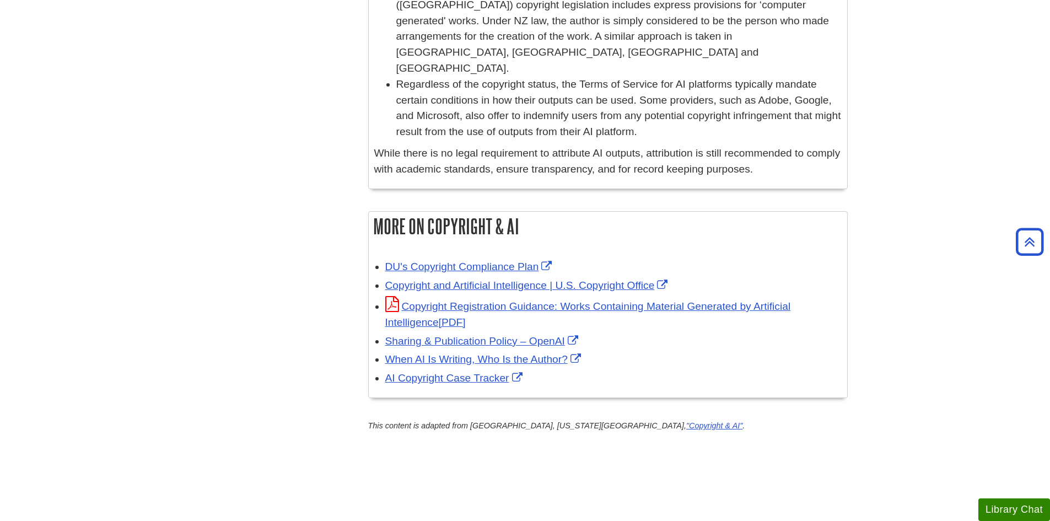
scroll to position [856, 0]
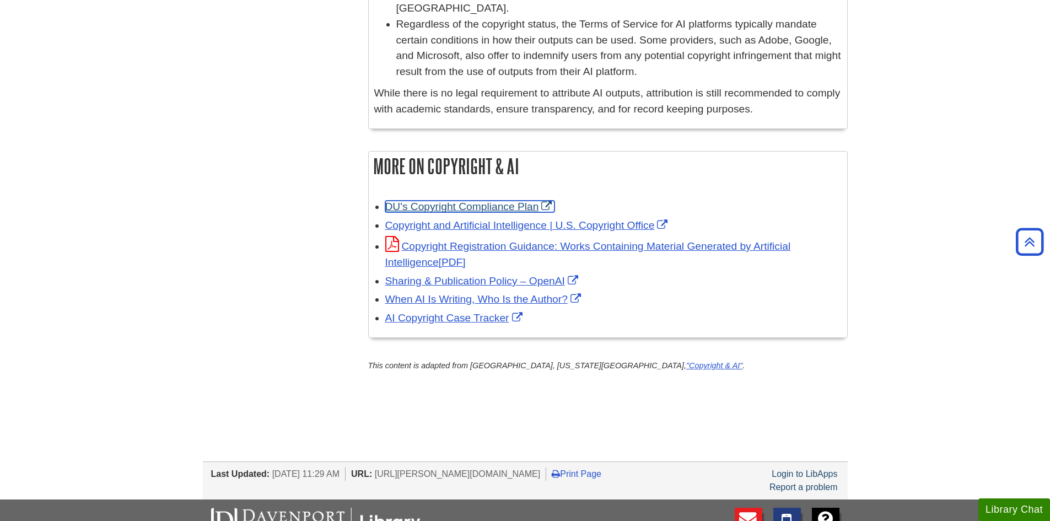
click at [507, 201] on link "DU's Copyright Compliance Plan" at bounding box center [470, 207] width 170 height 12
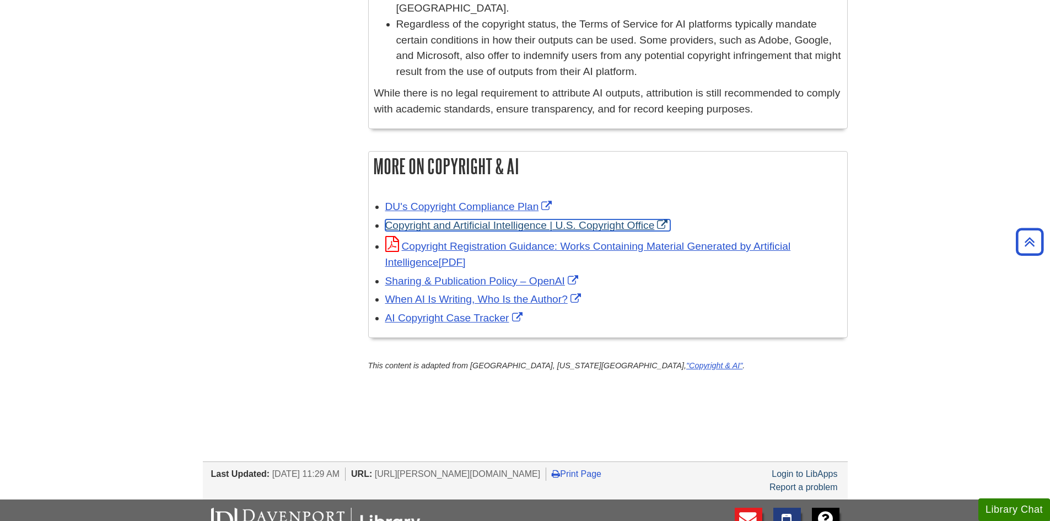
click at [481, 219] on link "Copyright and Artificial Intelligence | U.S. Copyright Office" at bounding box center [528, 225] width 286 height 12
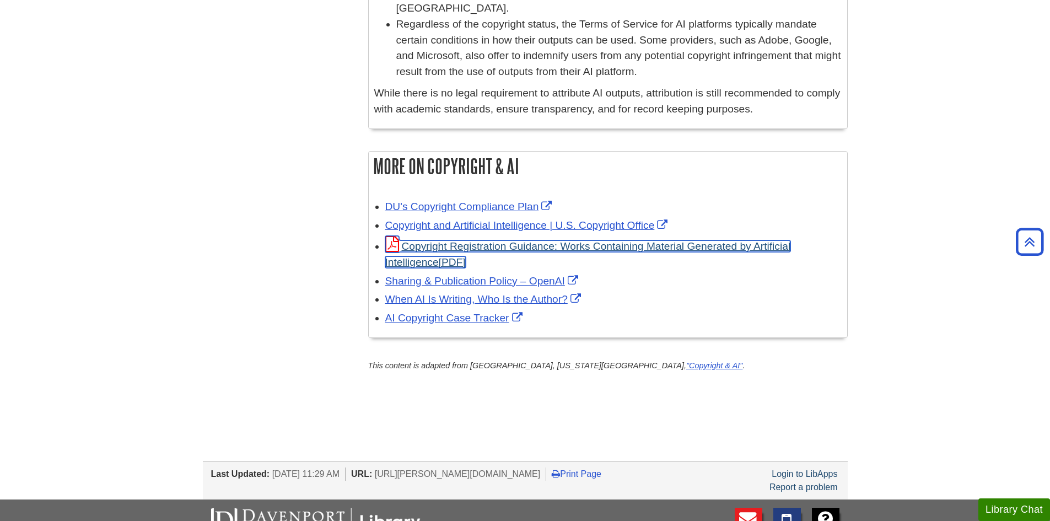
click at [469, 240] on link "Copyright Registration Guidance: Works Containing Material Generated by Artific…" at bounding box center [588, 254] width 406 height 28
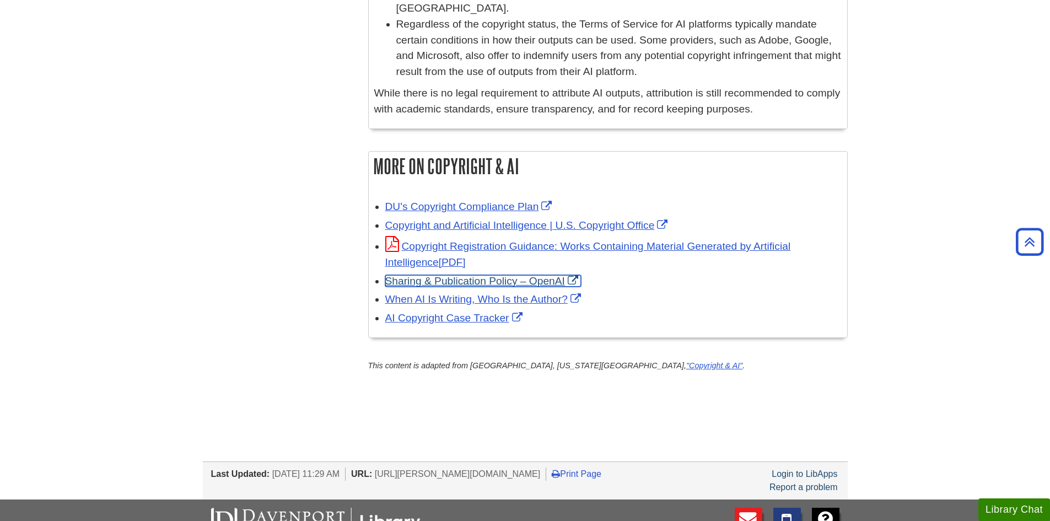
click at [503, 275] on link "Sharing & Publication Policy – OpenAI" at bounding box center [483, 281] width 196 height 12
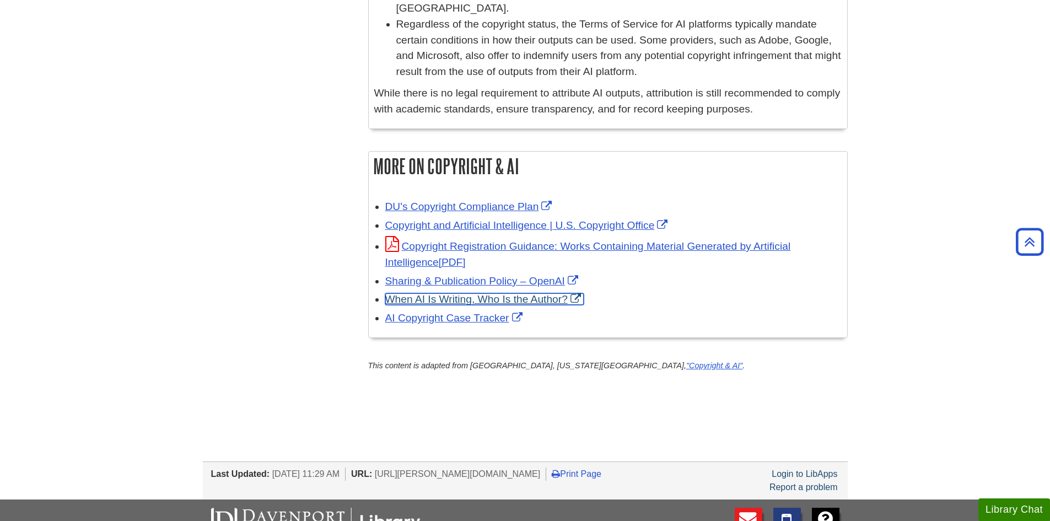
click at [470, 293] on link "When AI Is Writing, Who Is the Author?" at bounding box center [484, 299] width 199 height 12
click at [471, 312] on link "AI Copyright Case Tracker" at bounding box center [455, 318] width 140 height 12
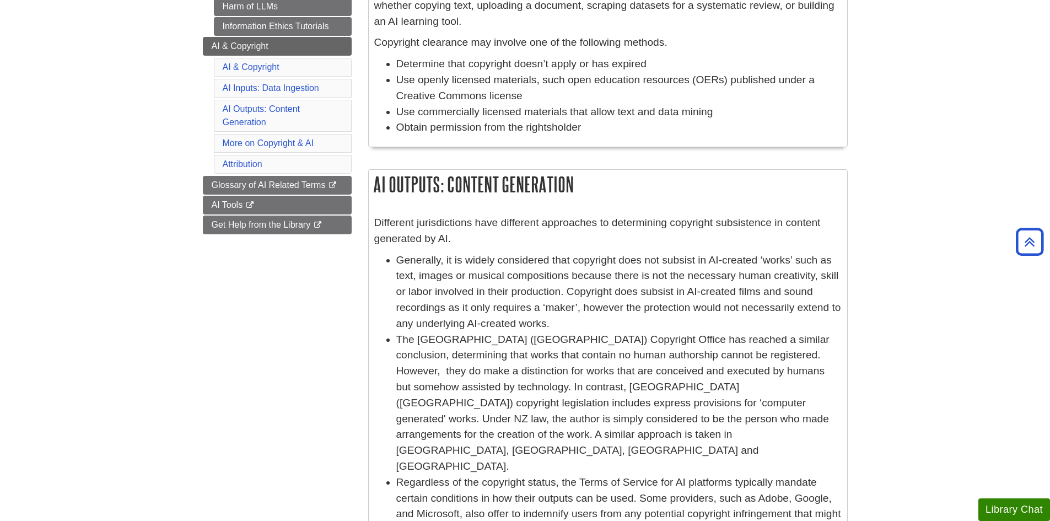
scroll to position [395, 0]
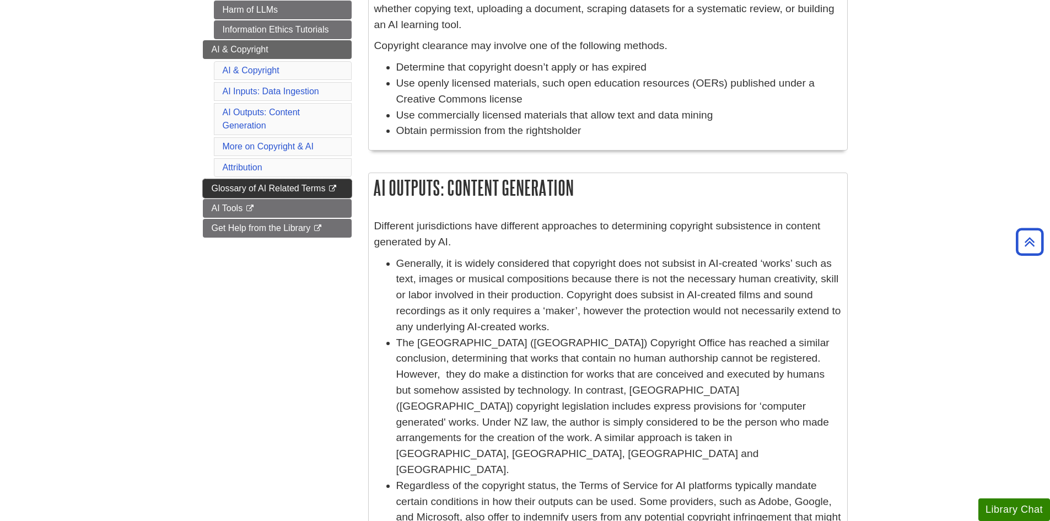
click at [259, 190] on span "Glossary of AI Related Terms" at bounding box center [269, 188] width 114 height 9
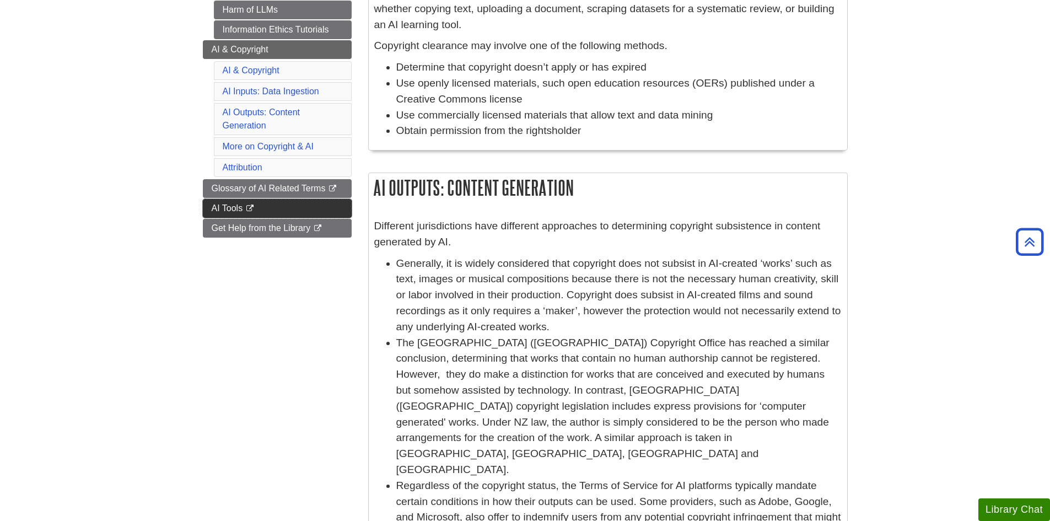
click at [228, 208] on span "AI Tools" at bounding box center [227, 207] width 31 height 9
click at [288, 231] on span "Get Help from the Library" at bounding box center [261, 227] width 99 height 9
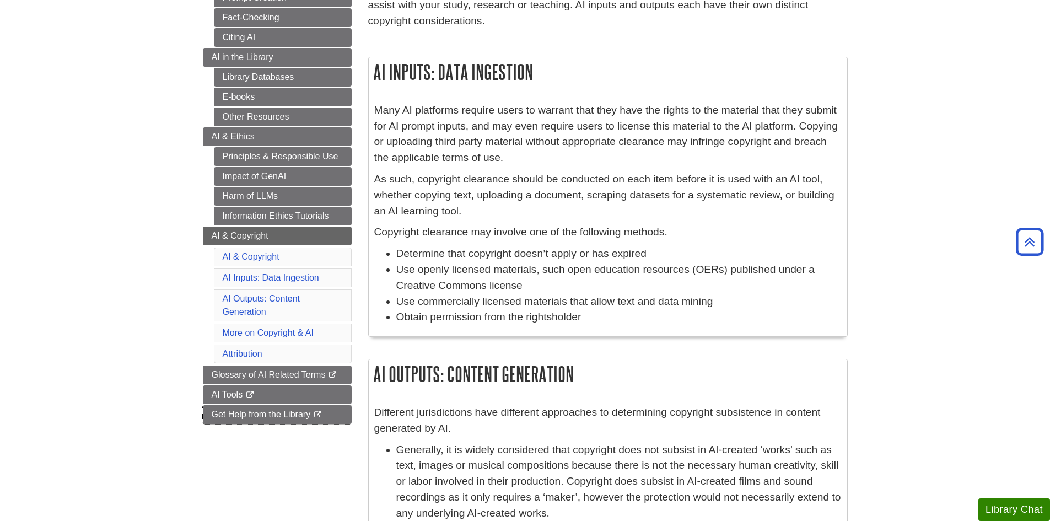
scroll to position [0, 0]
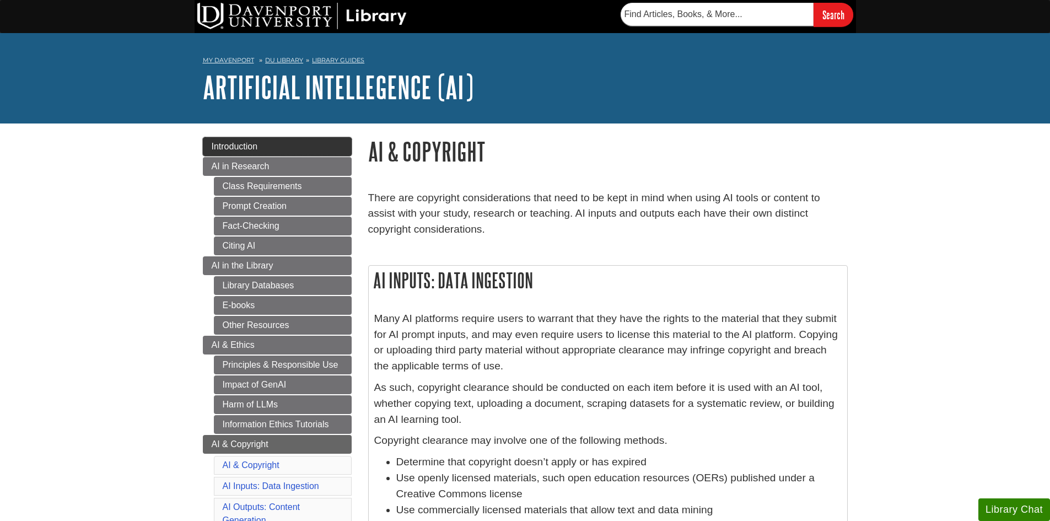
click at [246, 144] on span "Introduction" at bounding box center [235, 146] width 46 height 9
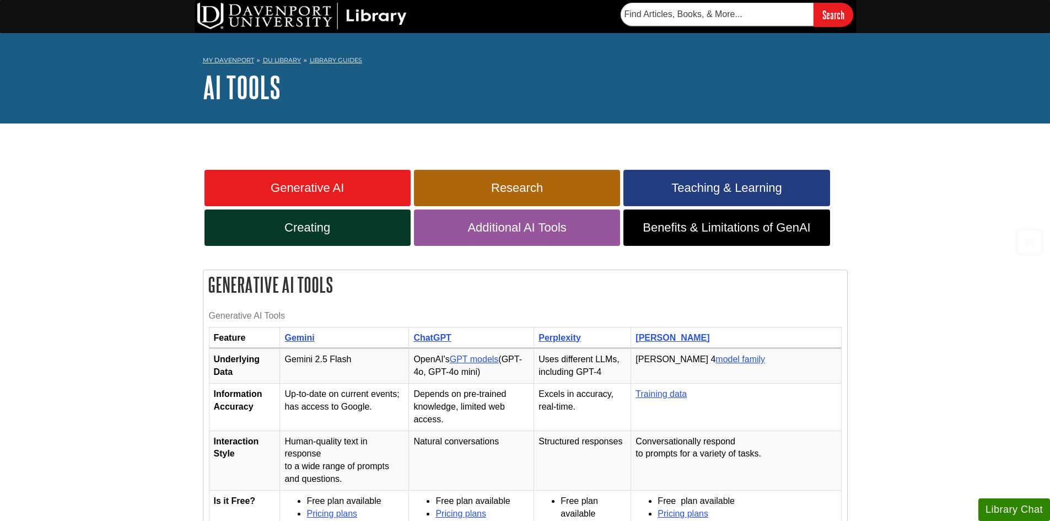
scroll to position [270, 0]
click at [337, 188] on span "Generative AI" at bounding box center [308, 188] width 190 height 14
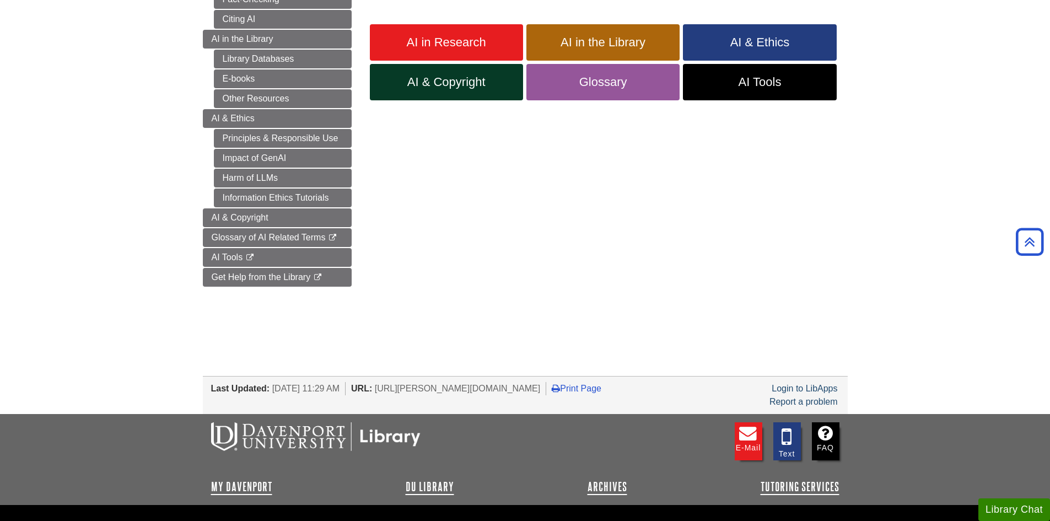
scroll to position [267, 0]
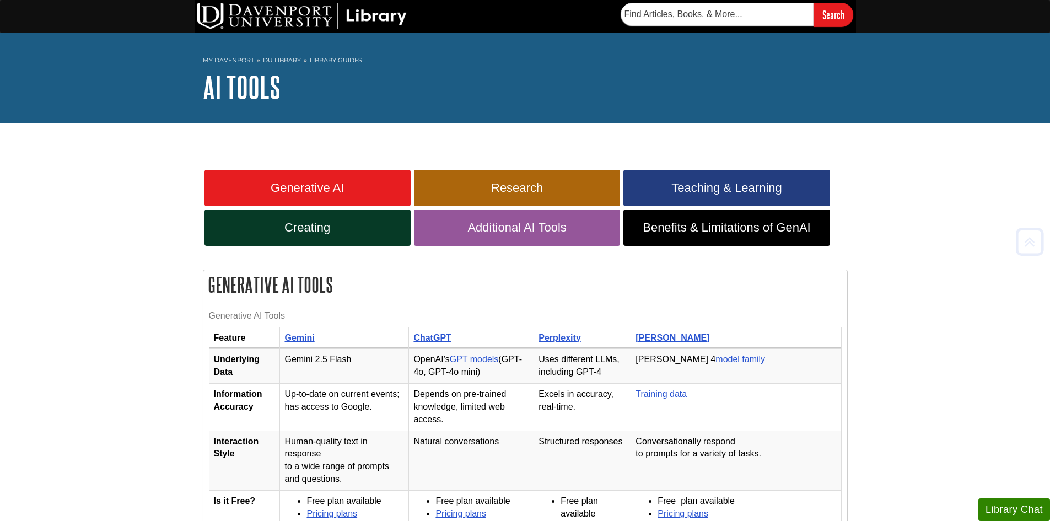
scroll to position [270, 0]
click at [523, 189] on span "Research" at bounding box center [517, 188] width 190 height 14
click at [784, 181] on span "Teaching & Learning" at bounding box center [727, 188] width 190 height 14
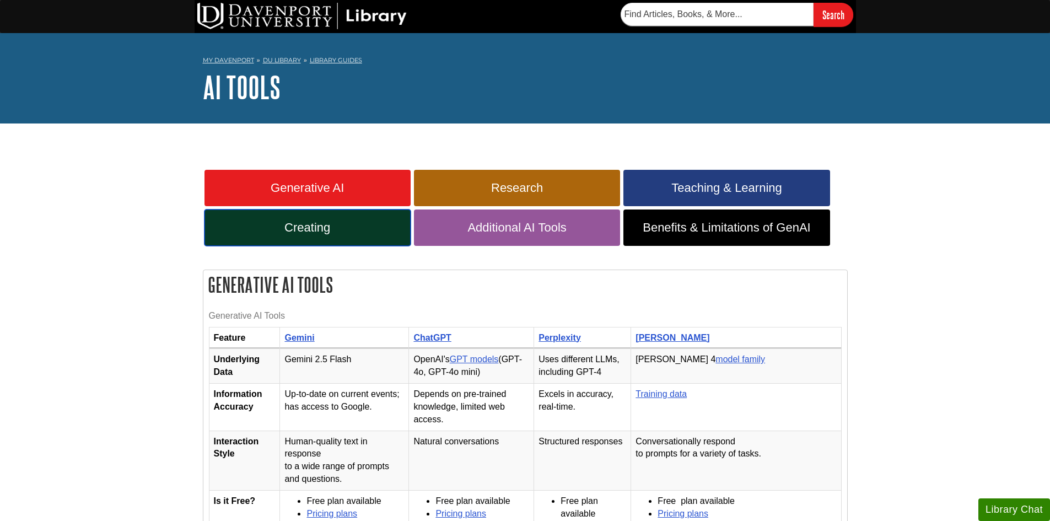
click at [321, 224] on span "Creating" at bounding box center [308, 228] width 190 height 14
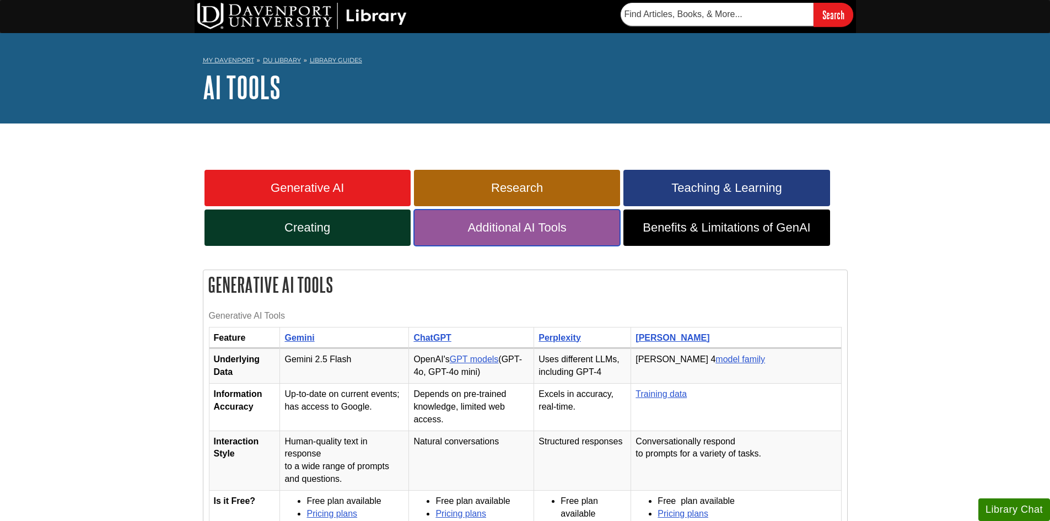
click at [495, 226] on span "Additional AI Tools" at bounding box center [517, 228] width 190 height 14
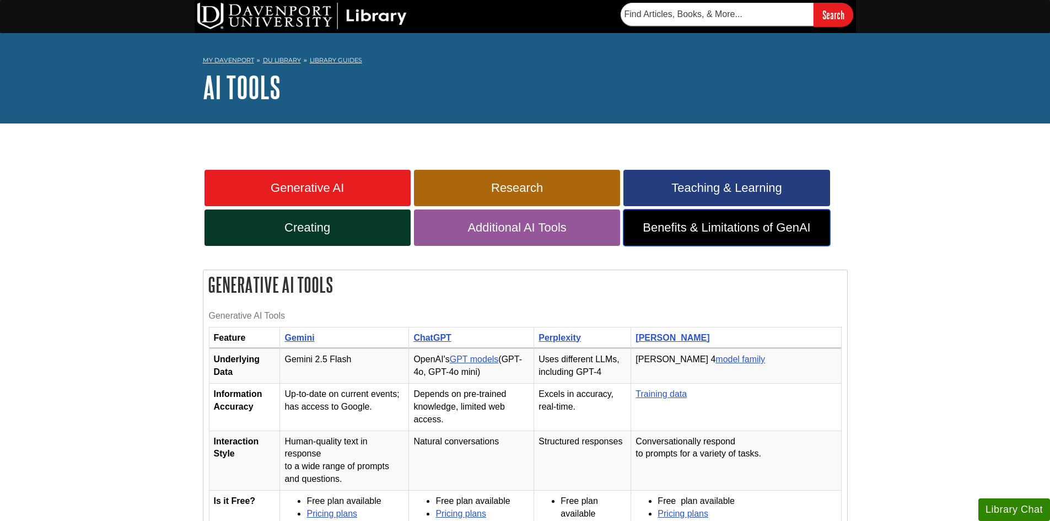
click at [760, 228] on span "Benefits & Limitations of GenAI" at bounding box center [727, 228] width 190 height 14
